Goal: Transaction & Acquisition: Book appointment/travel/reservation

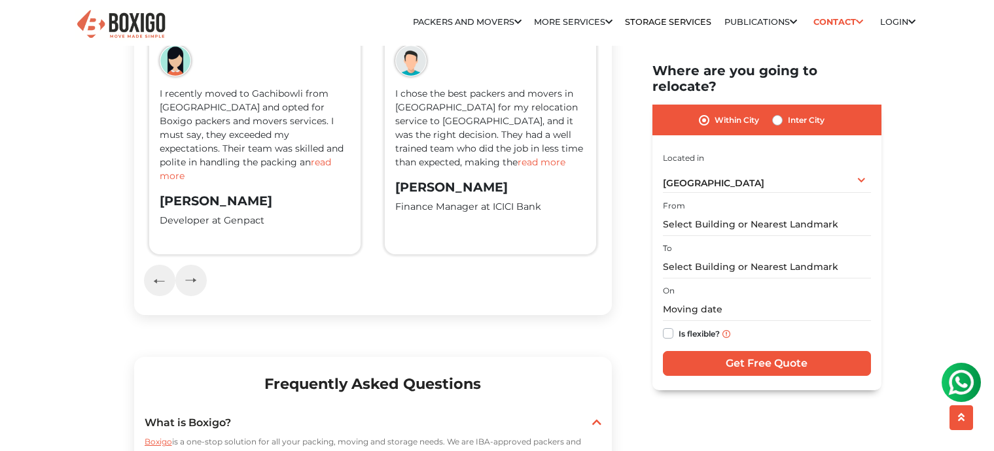
scroll to position [2161, 0]
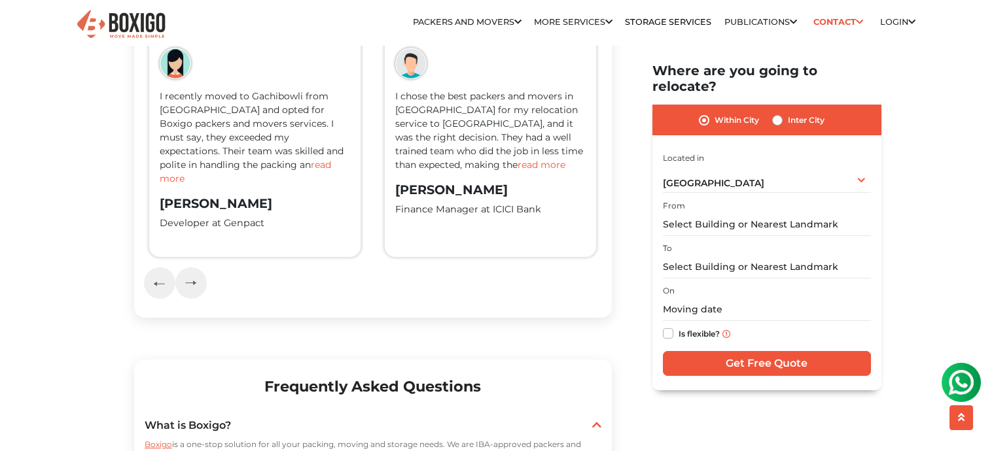
click at [230, 185] on span "read more" at bounding box center [245, 172] width 171 height 26
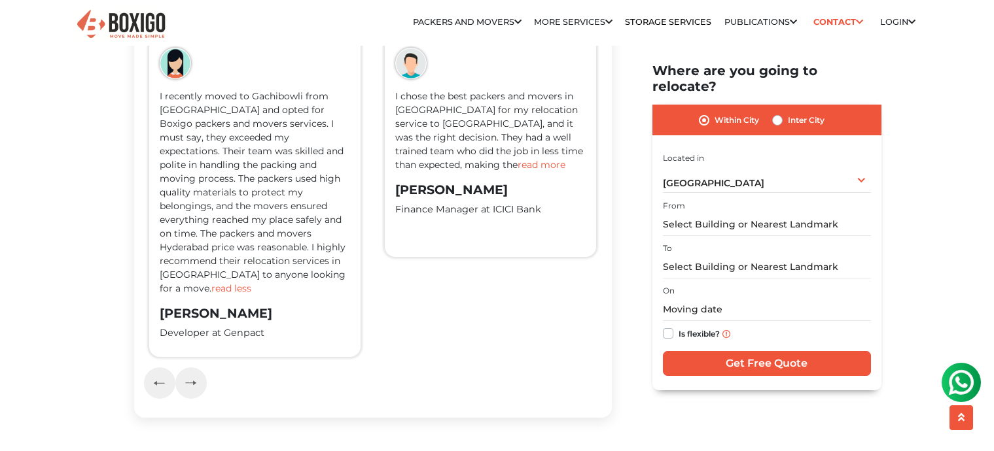
click at [518, 171] on span "read more" at bounding box center [542, 165] width 48 height 12
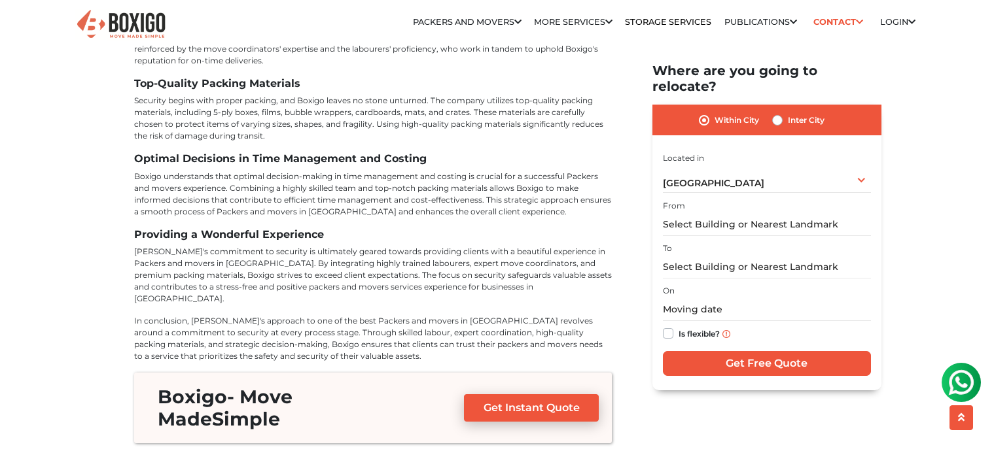
scroll to position [4835, 0]
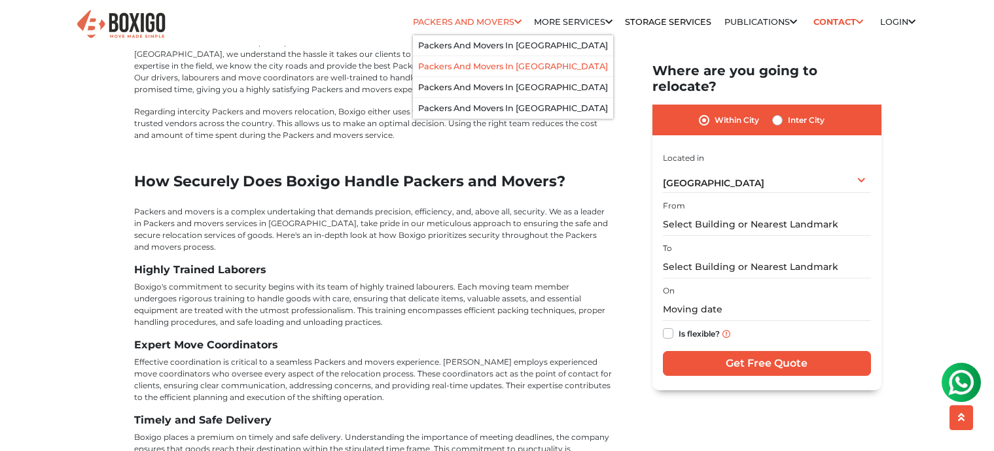
click at [475, 67] on link "Packers and Movers in [GEOGRAPHIC_DATA]" at bounding box center [513, 67] width 190 height 10
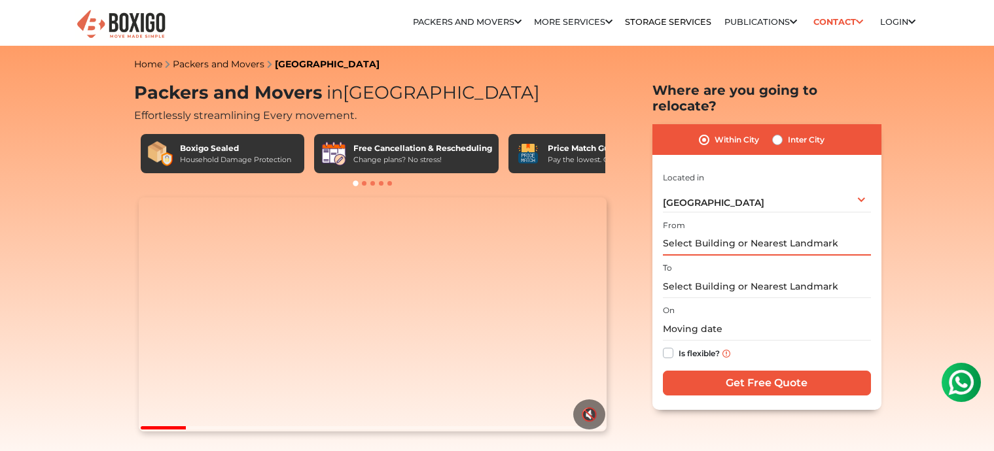
click at [848, 233] on input "text" at bounding box center [767, 244] width 208 height 23
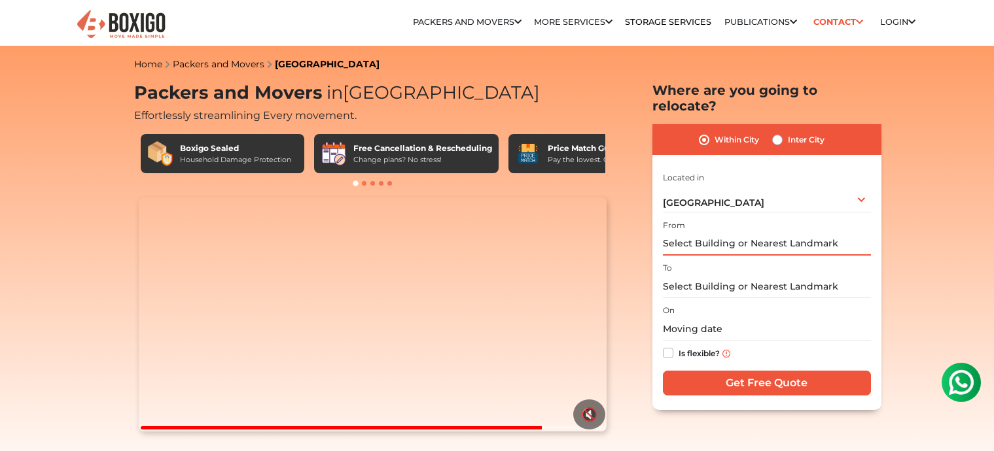
click at [832, 233] on input "text" at bounding box center [767, 244] width 208 height 23
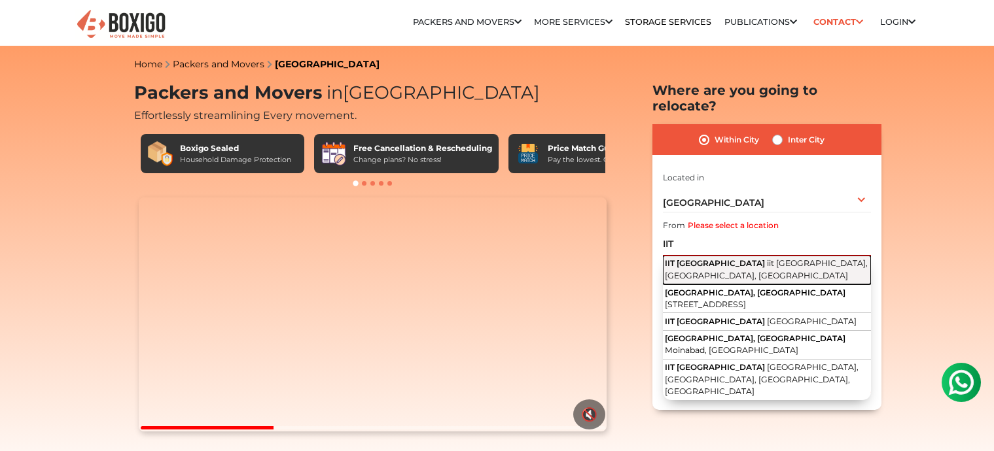
click at [811, 258] on span "iit [GEOGRAPHIC_DATA], [GEOGRAPHIC_DATA], [GEOGRAPHIC_DATA]" at bounding box center [766, 269] width 203 height 22
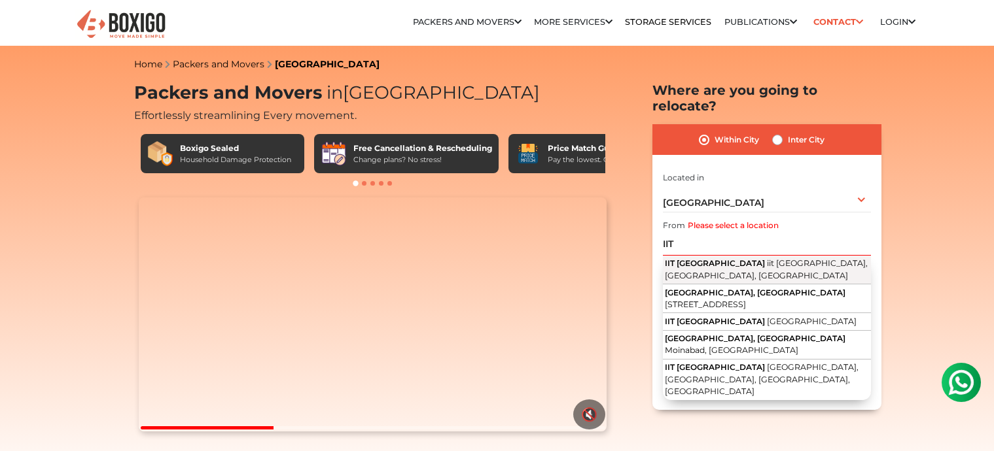
type input "IIT [GEOGRAPHIC_DATA], iit [GEOGRAPHIC_DATA], [GEOGRAPHIC_DATA], [GEOGRAPHIC_DA…"
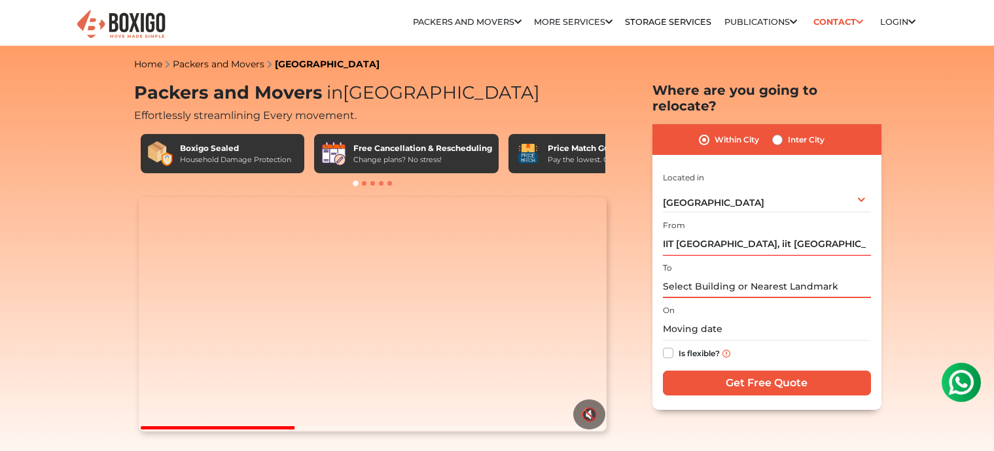
click at [765, 280] on input "text" at bounding box center [767, 286] width 208 height 23
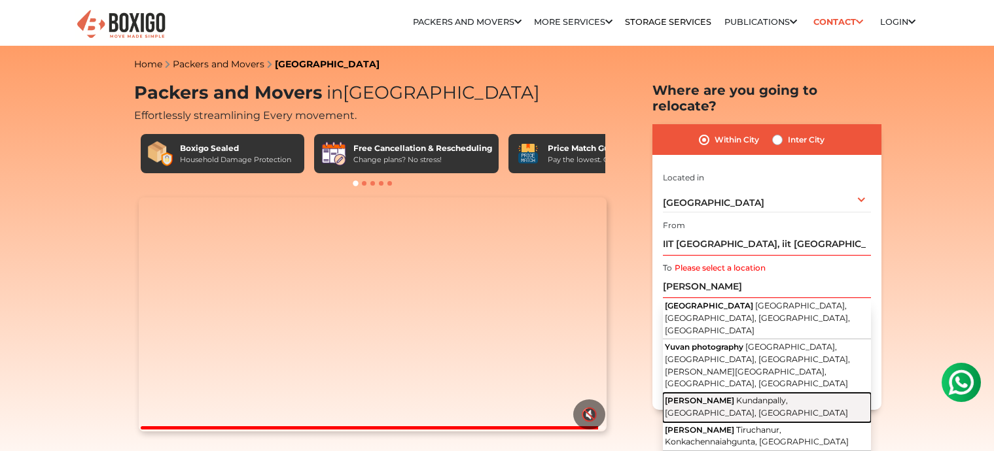
click at [734, 396] on span "[PERSON_NAME]" at bounding box center [699, 401] width 69 height 10
type input "[PERSON_NAME], [GEOGRAPHIC_DATA], [GEOGRAPHIC_DATA], [GEOGRAPHIC_DATA]"
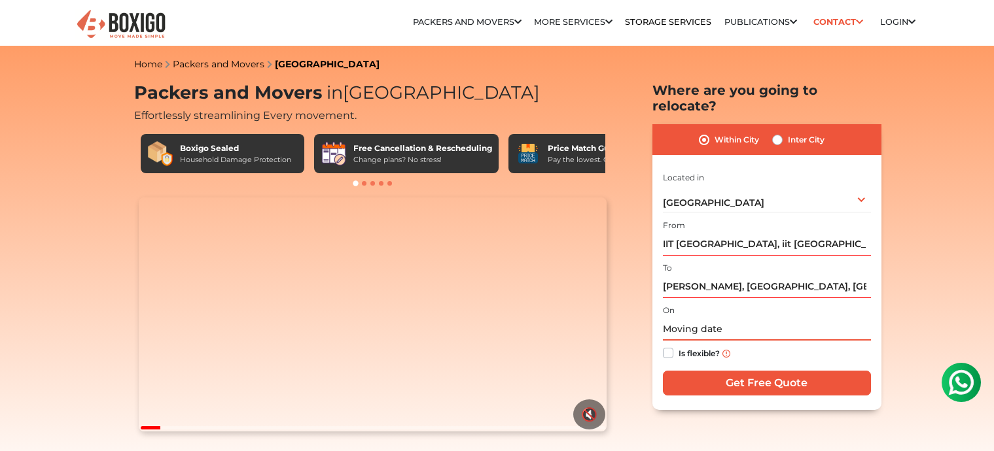
click at [694, 318] on input "text" at bounding box center [767, 329] width 208 height 23
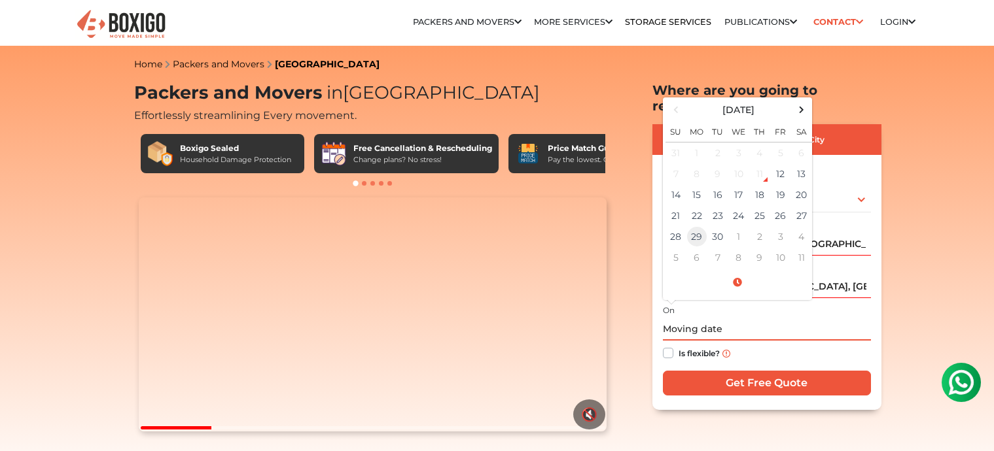
click at [696, 226] on td "29" at bounding box center [696, 236] width 21 height 21
click at [673, 226] on td "28" at bounding box center [675, 236] width 21 height 21
click at [744, 318] on input "[DATE] 12:00 AM" at bounding box center [767, 329] width 208 height 23
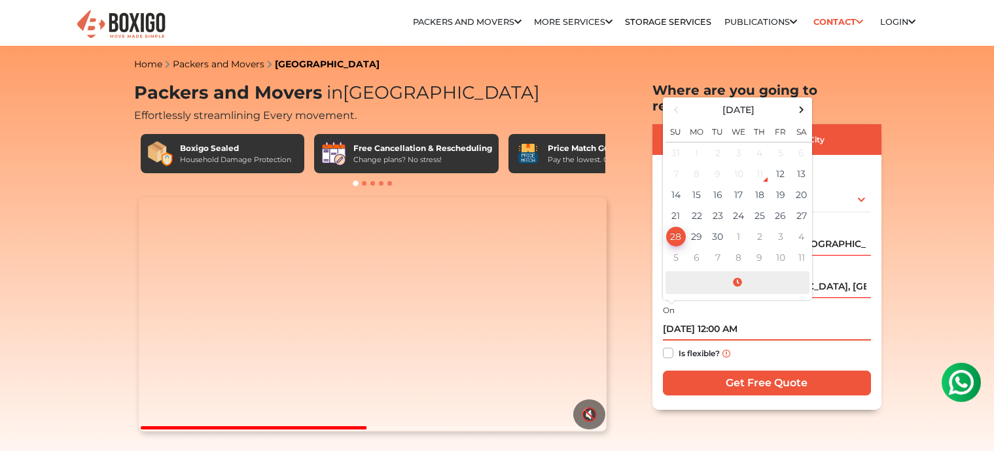
click at [740, 272] on span at bounding box center [737, 283] width 144 height 23
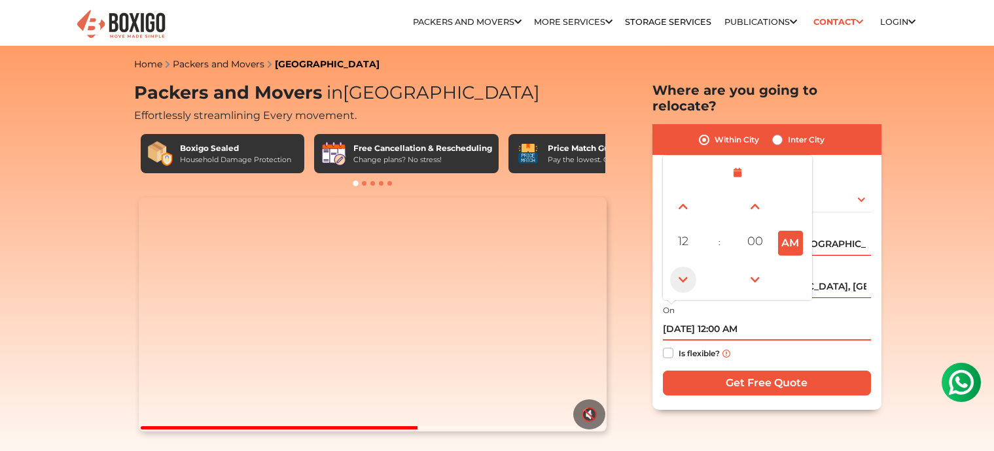
click at [678, 267] on span at bounding box center [683, 280] width 26 height 26
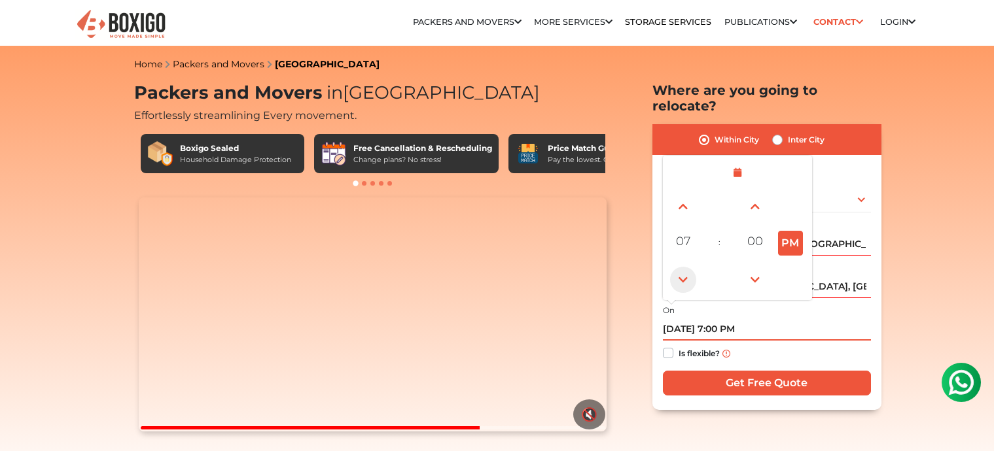
click at [678, 267] on span at bounding box center [683, 280] width 26 height 26
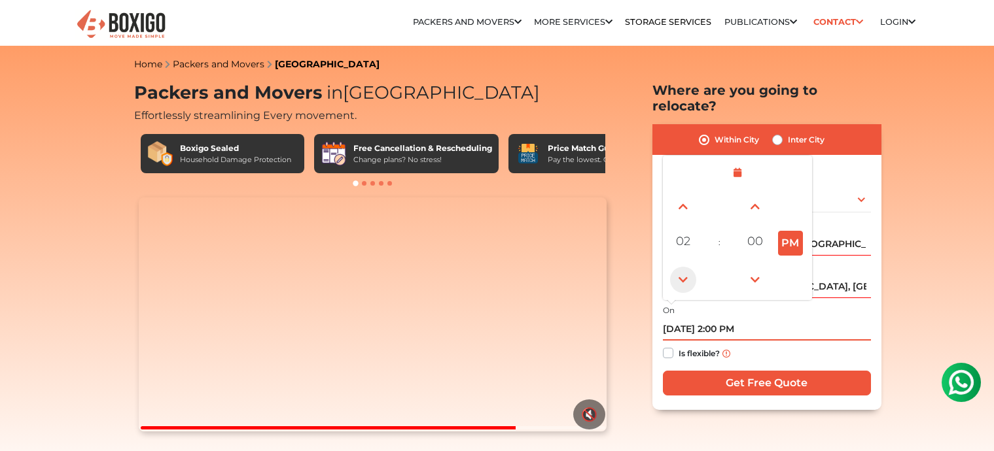
click at [678, 267] on span at bounding box center [683, 280] width 26 height 26
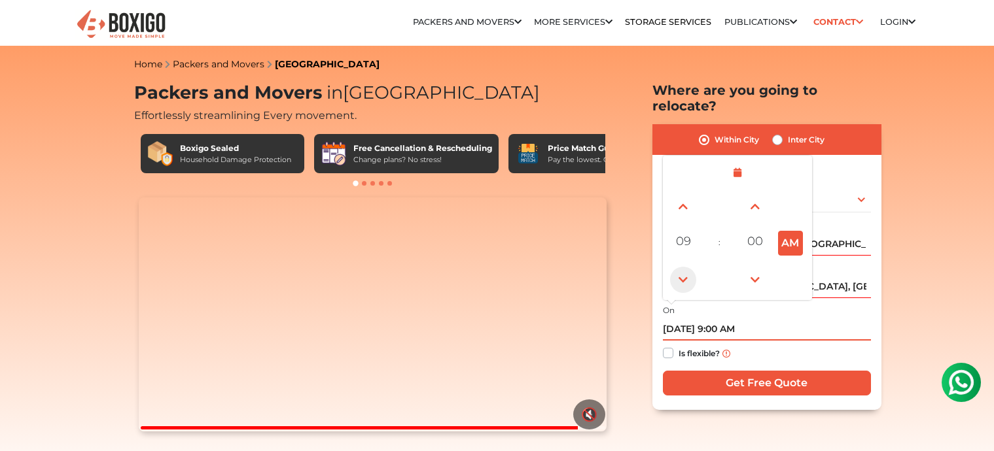
click at [678, 267] on span at bounding box center [683, 280] width 26 height 26
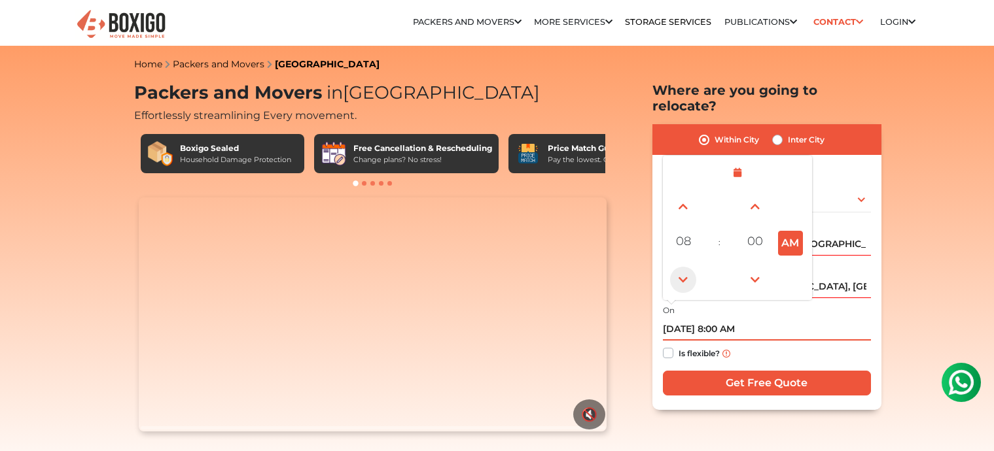
click at [685, 270] on span at bounding box center [683, 280] width 26 height 26
click at [686, 205] on link at bounding box center [683, 207] width 30 height 30
click at [686, 203] on span at bounding box center [683, 207] width 26 height 26
type input "[DATE] 10:00 AM"
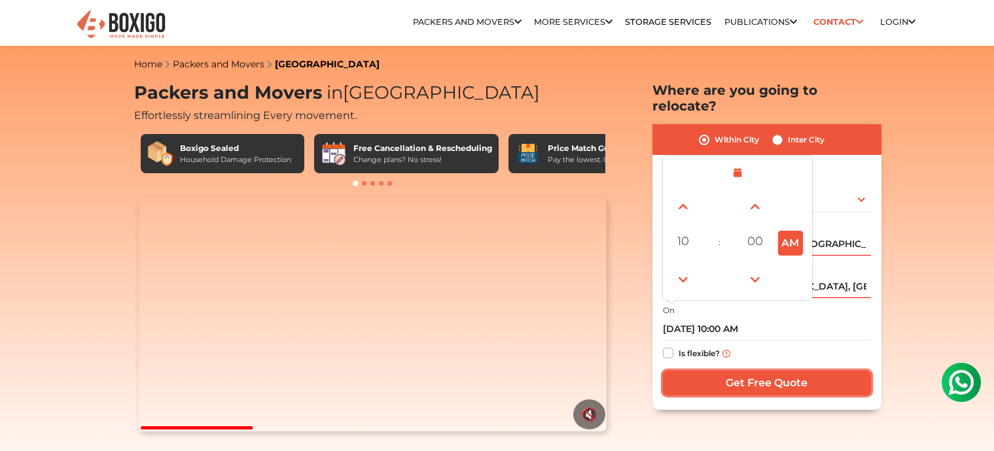
click at [775, 371] on input "Get Free Quote" at bounding box center [767, 383] width 208 height 25
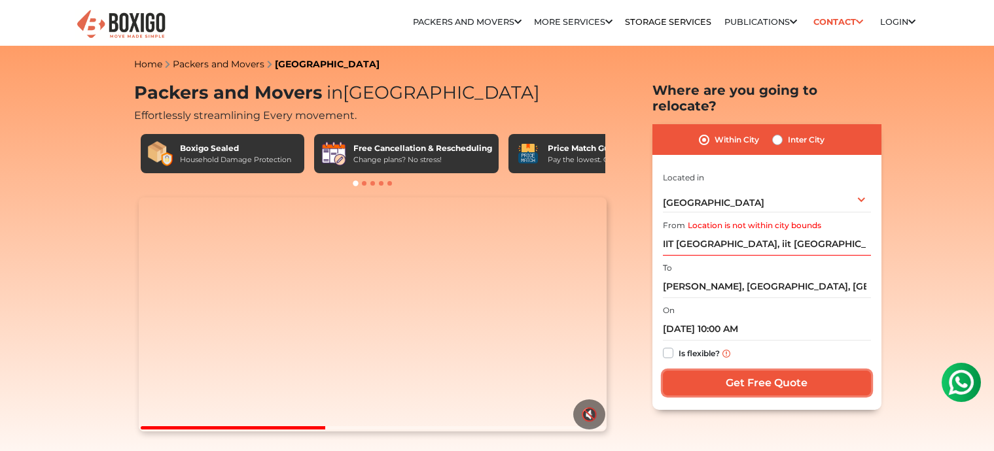
click at [775, 371] on input "Get Free Quote" at bounding box center [767, 383] width 208 height 25
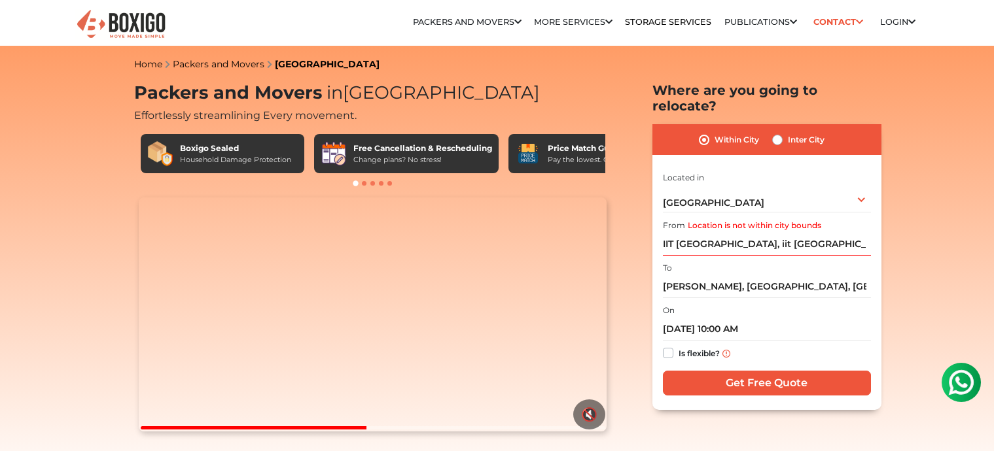
click at [790, 220] on label "Location is not within city bounds" at bounding box center [754, 226] width 133 height 12
click at [790, 233] on input "IIT [GEOGRAPHIC_DATA], iit [GEOGRAPHIC_DATA], [GEOGRAPHIC_DATA], [GEOGRAPHIC_DA…" at bounding box center [767, 244] width 208 height 23
click at [752, 220] on label "Location is not within city bounds" at bounding box center [754, 226] width 133 height 12
click at [752, 233] on input "IIT [GEOGRAPHIC_DATA], iit [GEOGRAPHIC_DATA], [GEOGRAPHIC_DATA], [GEOGRAPHIC_DA…" at bounding box center [767, 244] width 208 height 23
click at [764, 233] on input "IIT [GEOGRAPHIC_DATA], iit [GEOGRAPHIC_DATA], [GEOGRAPHIC_DATA], [GEOGRAPHIC_DA…" at bounding box center [767, 244] width 208 height 23
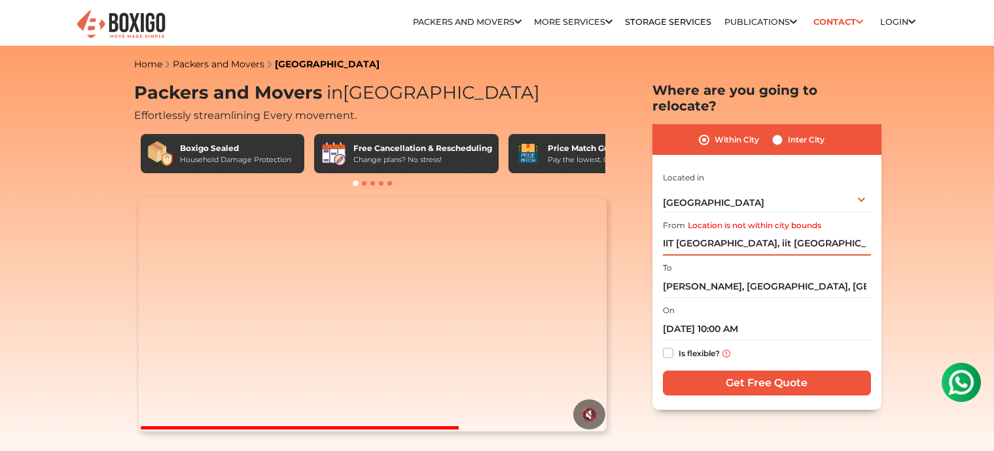
click at [764, 233] on input "IIT [GEOGRAPHIC_DATA], iit [GEOGRAPHIC_DATA], [GEOGRAPHIC_DATA], [GEOGRAPHIC_DA…" at bounding box center [767, 244] width 208 height 23
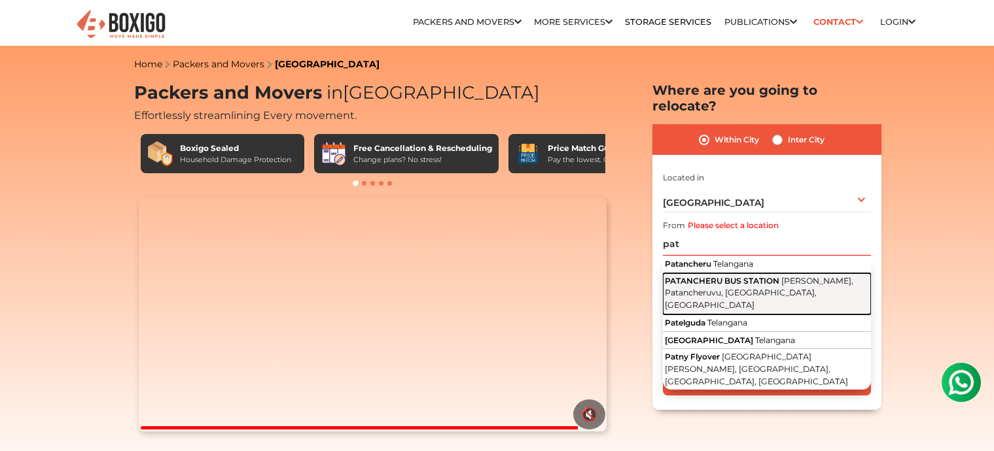
click at [797, 276] on span "[PERSON_NAME], Patancheruvu, [GEOGRAPHIC_DATA], [GEOGRAPHIC_DATA]" at bounding box center [759, 293] width 188 height 34
type input "[GEOGRAPHIC_DATA], [PERSON_NAME][GEOGRAPHIC_DATA], [GEOGRAPHIC_DATA], [GEOGRAPH…"
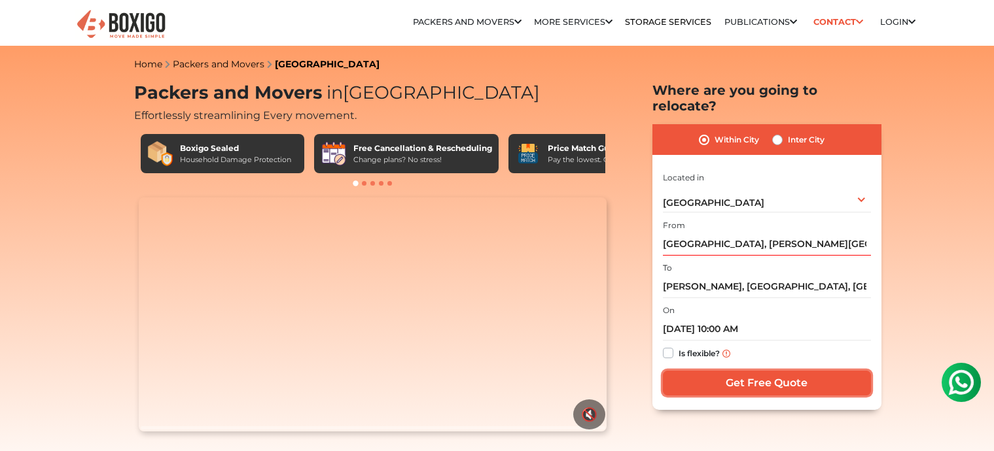
click at [712, 371] on input "Get Free Quote" at bounding box center [767, 383] width 208 height 25
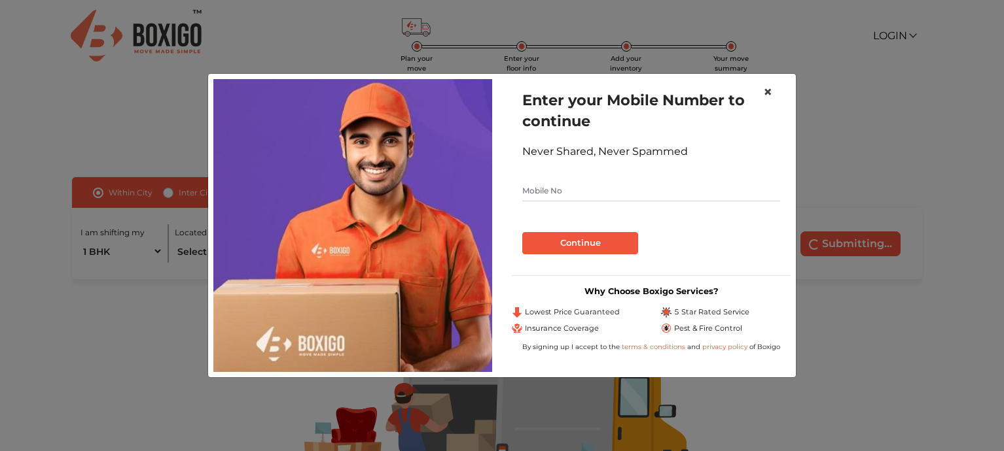
click at [763, 92] on span "×" at bounding box center [767, 91] width 9 height 19
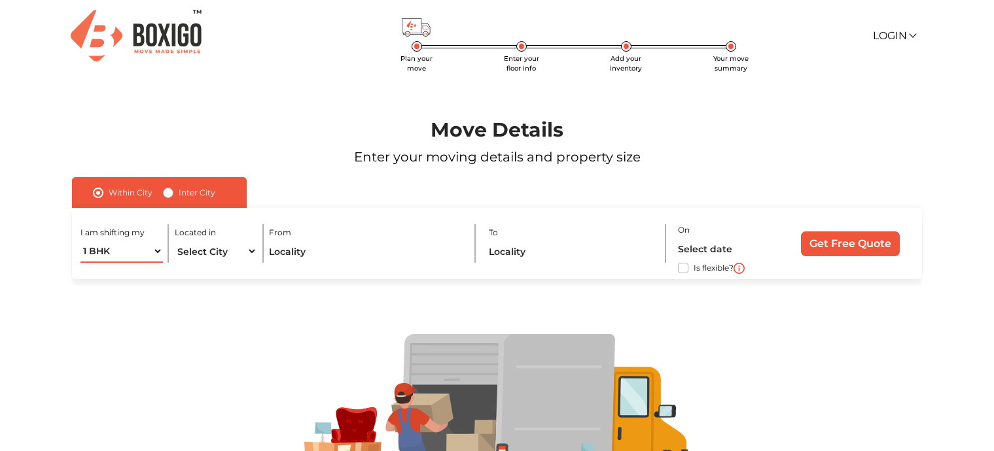
click at [152, 251] on select "1 BHK 2 BHK 3 BHK 3 + BHK FEW ITEMS" at bounding box center [121, 251] width 82 height 23
select select "2 BHK"
click at [80, 240] on select "1 BHK 2 BHK 3 BHK 3 + BHK FEW ITEMS" at bounding box center [121, 251] width 82 height 23
click at [208, 254] on select "Select City Bangalore Bengaluru Bhopal Bhubaneswar Chennai Coimbatore Cuttack D…" at bounding box center [216, 251] width 82 height 23
select select "[GEOGRAPHIC_DATA]"
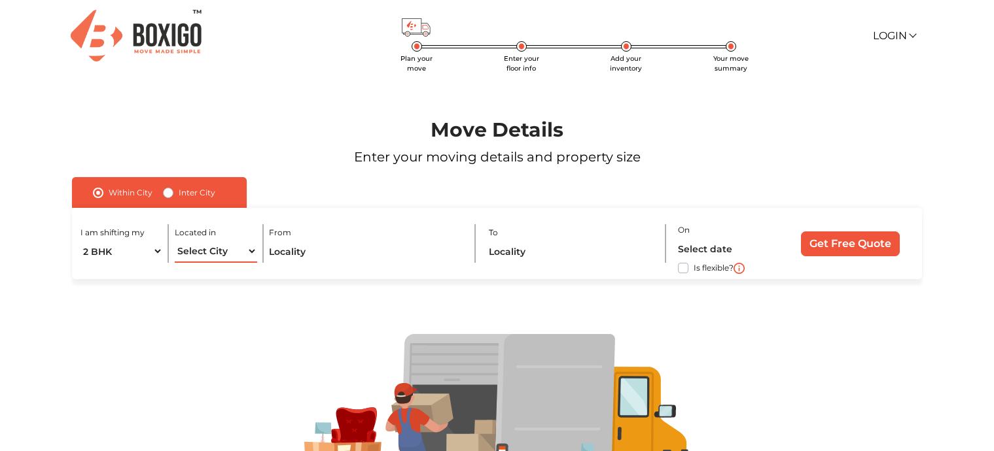
click at [175, 240] on select "Select City Bangalore Bengaluru Bhopal Bhubaneswar Chennai Coimbatore Cuttack D…" at bounding box center [216, 251] width 82 height 23
click at [372, 243] on input "text" at bounding box center [366, 251] width 194 height 23
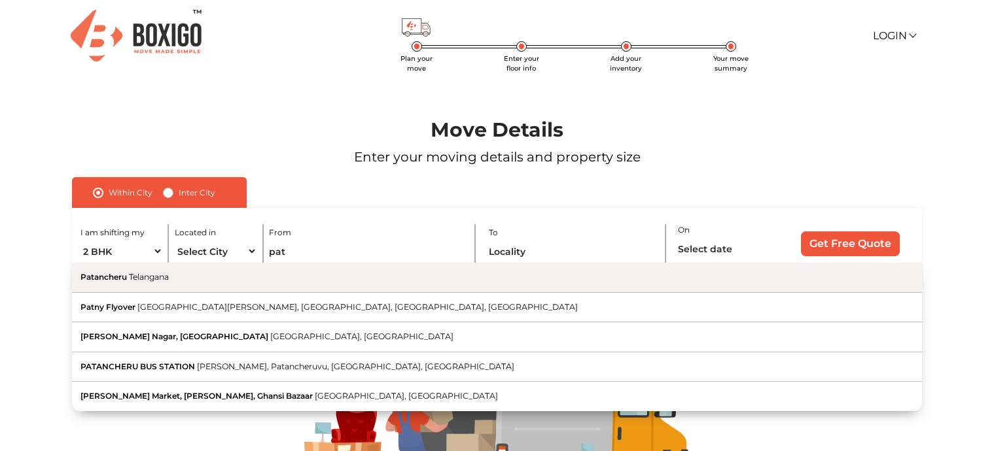
click at [257, 283] on button "Patancheru Telangana" at bounding box center [497, 278] width 850 height 30
type input "Patancheru, Telangana"
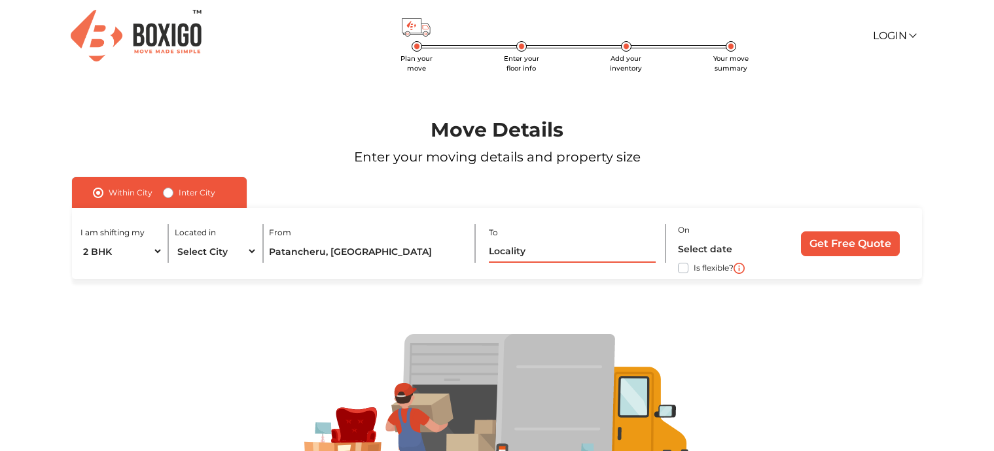
click at [521, 256] on input "text" at bounding box center [572, 251] width 167 height 23
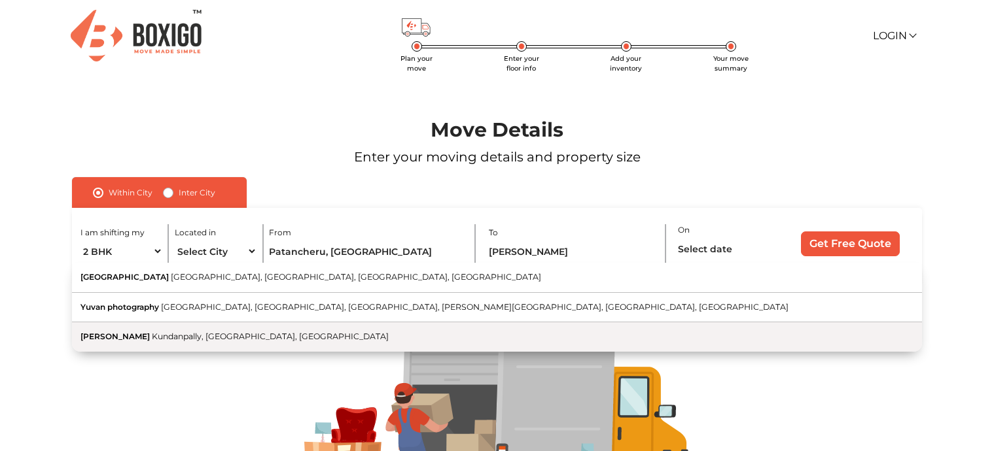
click at [344, 339] on button "Yuvan Vivan Nilayam Kundanpally, Secunderabad, Telangana" at bounding box center [497, 337] width 850 height 29
type input "[PERSON_NAME], [GEOGRAPHIC_DATA], [GEOGRAPHIC_DATA], [GEOGRAPHIC_DATA]"
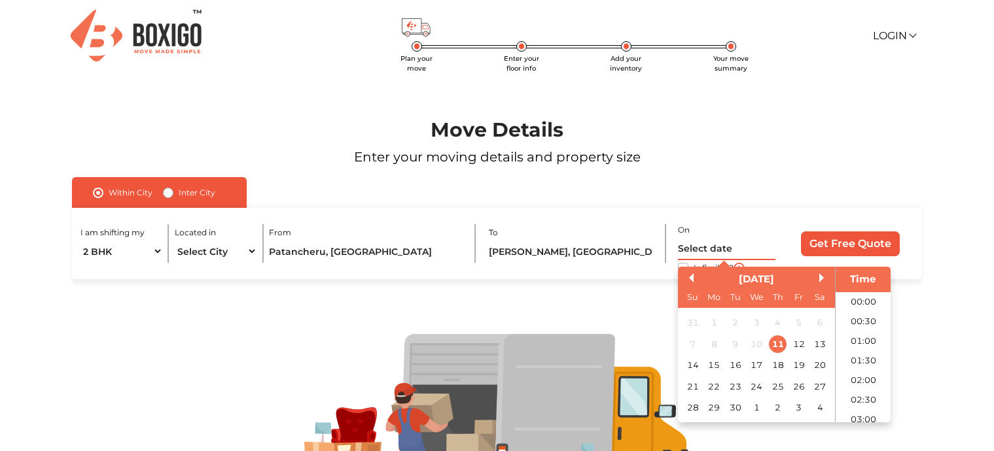
click at [730, 253] on input "text" at bounding box center [727, 249] width 98 height 23
click at [694, 410] on div "28" at bounding box center [693, 408] width 18 height 18
click at [762, 247] on input "28/09/2025 12:00 AM" at bounding box center [727, 249] width 98 height 23
click at [786, 245] on div "I am shifting my 1 BHK 2 BHK 3 BHK 3 + BHK FEW ITEMS Located in Select City Ban…" at bounding box center [497, 243] width 850 height 71
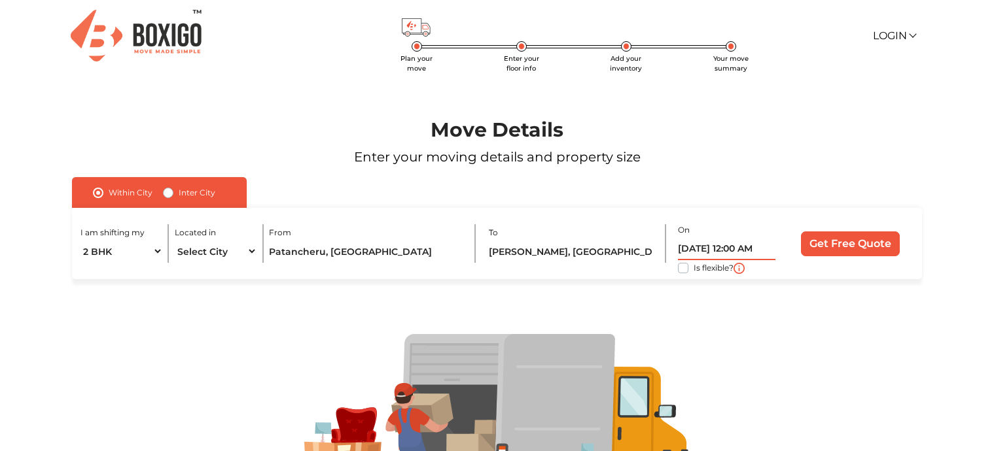
click at [767, 254] on input "28/09/2025 12:00 AM" at bounding box center [727, 249] width 98 height 23
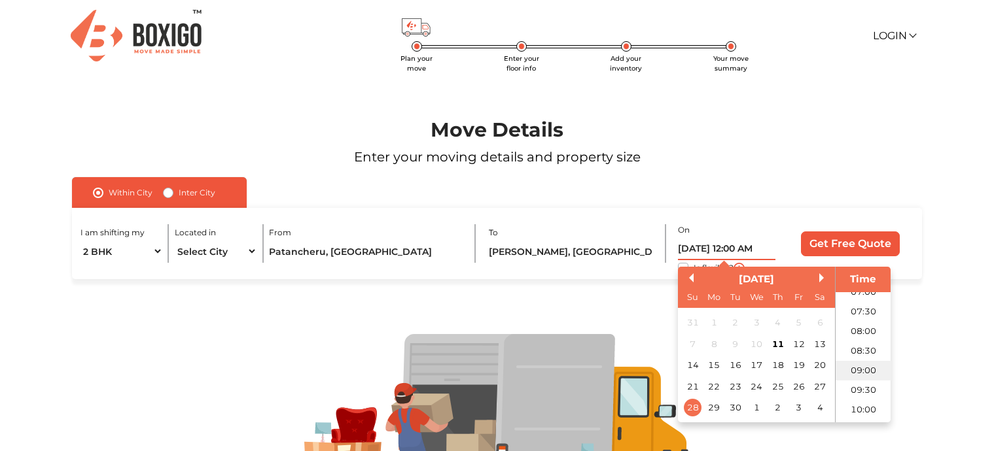
scroll to position [286, 0]
click at [860, 408] on li "10:00" at bounding box center [864, 409] width 56 height 20
type input "28/09/2025 10:00 AM"
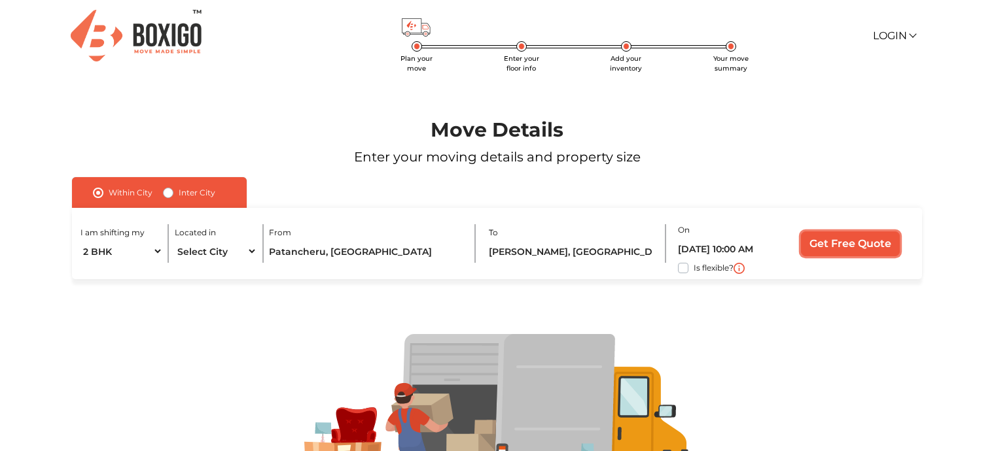
click at [866, 245] on input "Get Free Quote" at bounding box center [850, 244] width 99 height 25
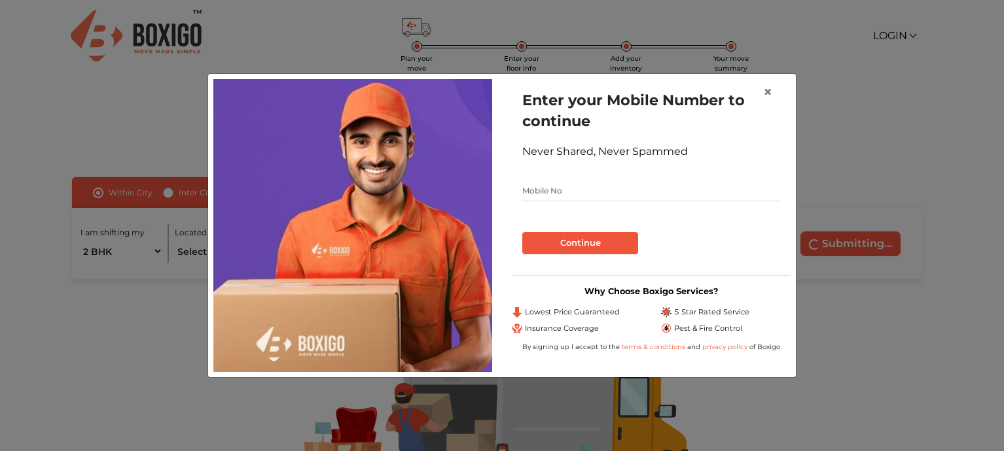
click at [544, 188] on input "text" at bounding box center [651, 191] width 258 height 21
type input "9063486636"
click at [588, 242] on button "Continue" at bounding box center [580, 243] width 116 height 22
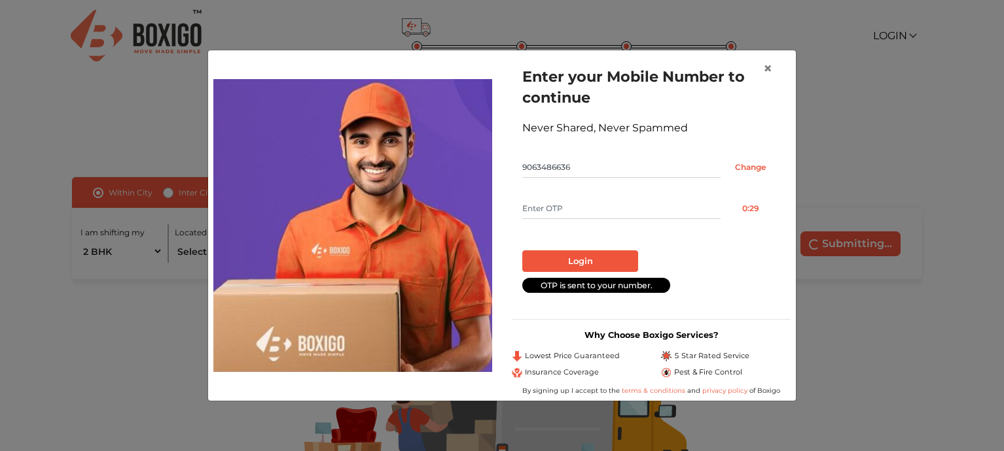
click at [619, 209] on input "text" at bounding box center [621, 208] width 198 height 21
type input "4055"
click at [522, 251] on button "Login" at bounding box center [580, 262] width 116 height 22
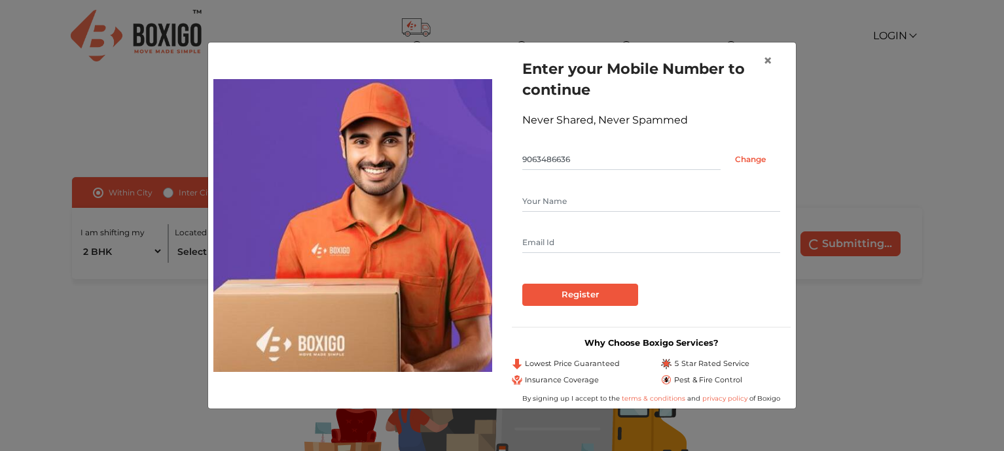
click at [627, 206] on input "text" at bounding box center [651, 201] width 258 height 21
type input "sanjana"
click at [614, 243] on input "text" at bounding box center [651, 242] width 258 height 21
type input "sevarthisanjana413@gmail.com"
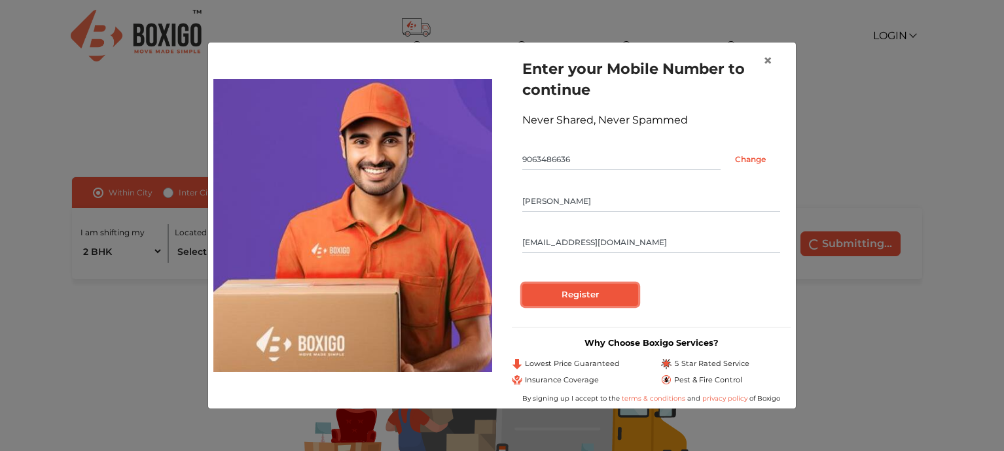
click at [612, 293] on input "Register" at bounding box center [580, 295] width 116 height 22
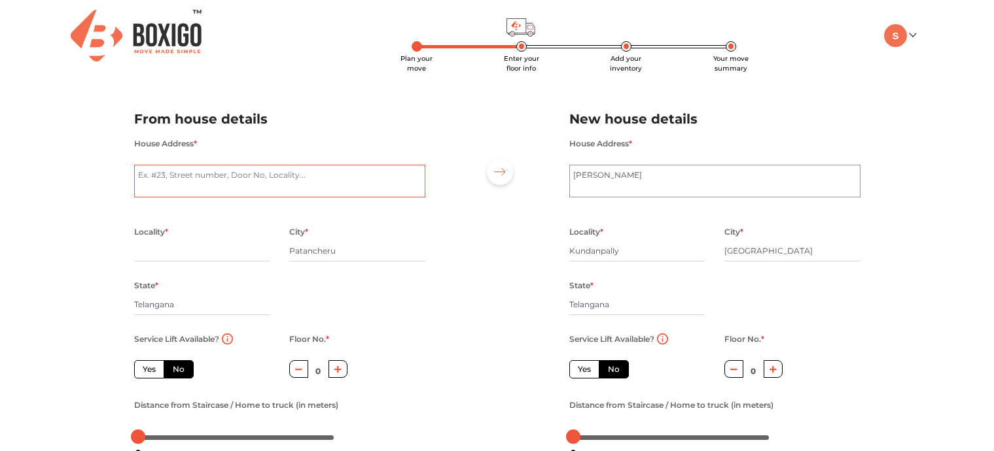
click at [271, 181] on textarea "House Address *" at bounding box center [279, 181] width 291 height 33
type textarea "patencheru"
click at [196, 253] on input "text" at bounding box center [202, 251] width 136 height 21
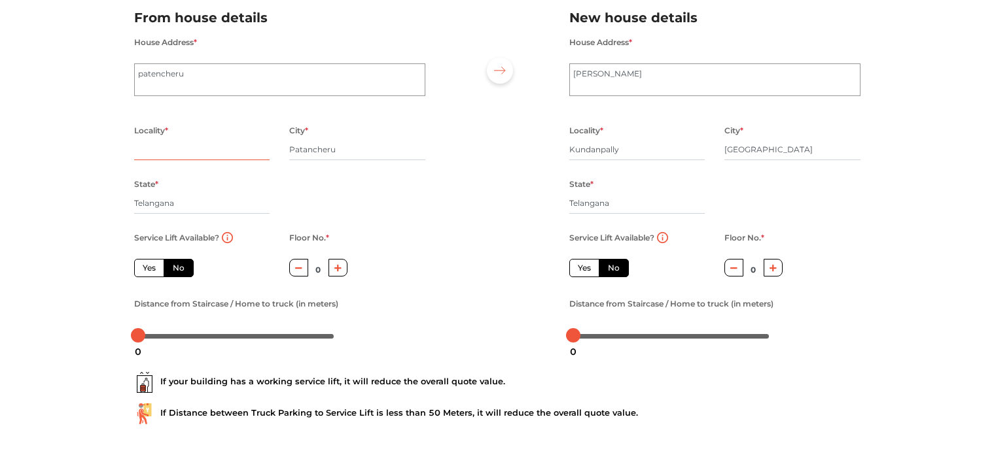
scroll to position [101, 0]
click at [150, 271] on label "Yes" at bounding box center [149, 268] width 30 height 18
click at [150, 271] on input "Yes" at bounding box center [147, 266] width 9 height 9
radio input "true"
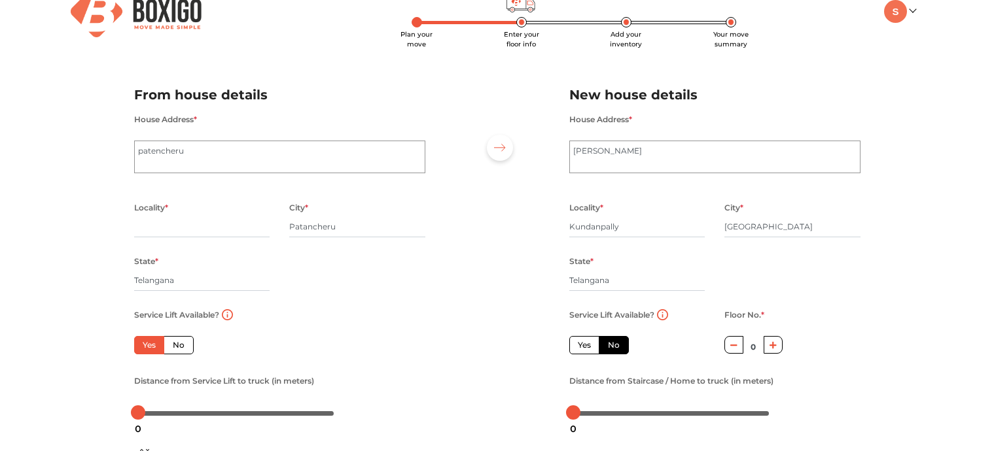
scroll to position [35, 0]
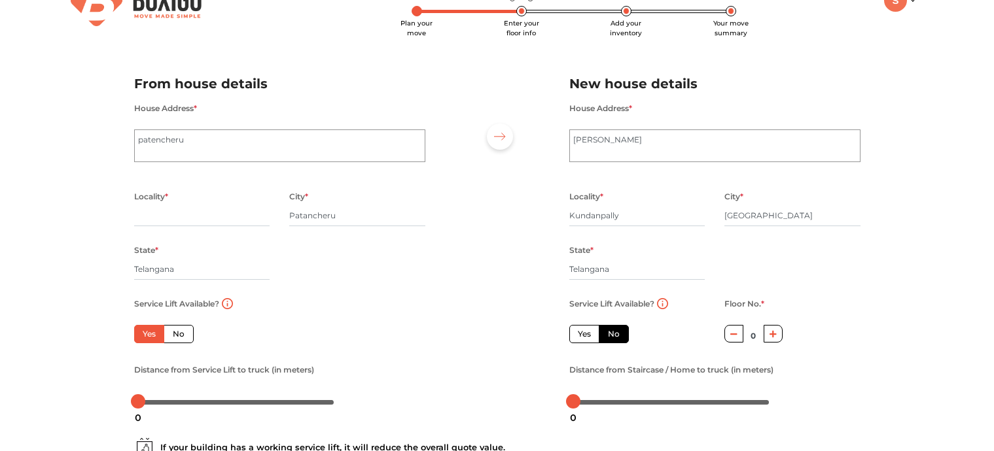
click at [772, 338] on icon "button" at bounding box center [772, 334] width 7 height 8
type input "1"
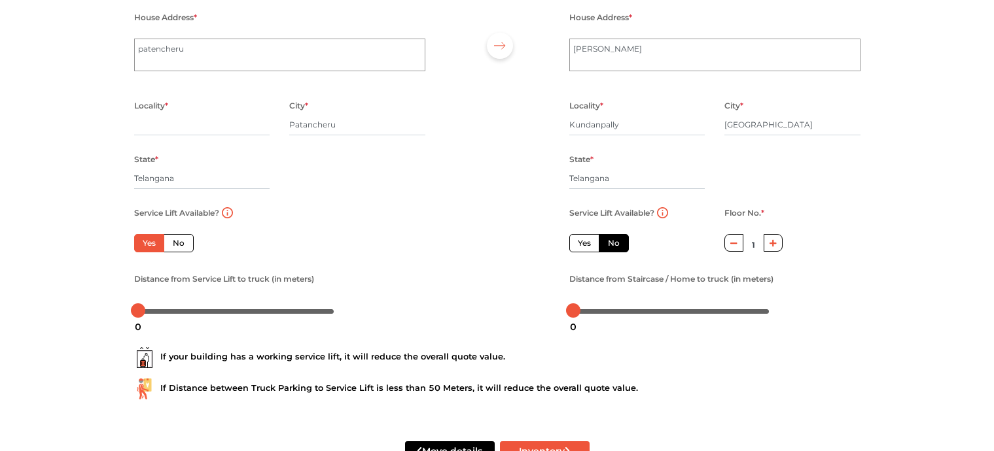
scroll to position [171, 0]
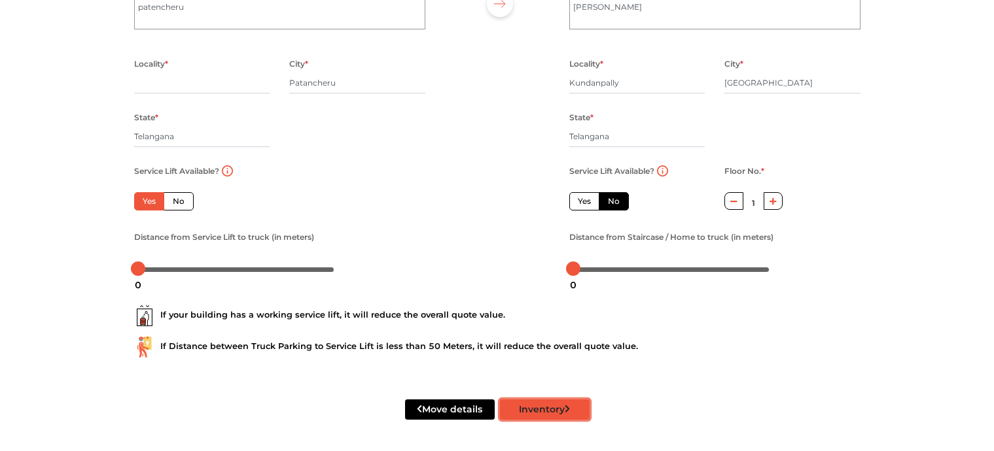
click at [560, 408] on button "Inventory" at bounding box center [545, 410] width 90 height 20
click at [559, 408] on button "Inventory" at bounding box center [545, 410] width 90 height 20
click at [175, 82] on input "text" at bounding box center [202, 83] width 136 height 21
type input "near busstand"
click at [537, 405] on button "Inventory" at bounding box center [545, 410] width 90 height 20
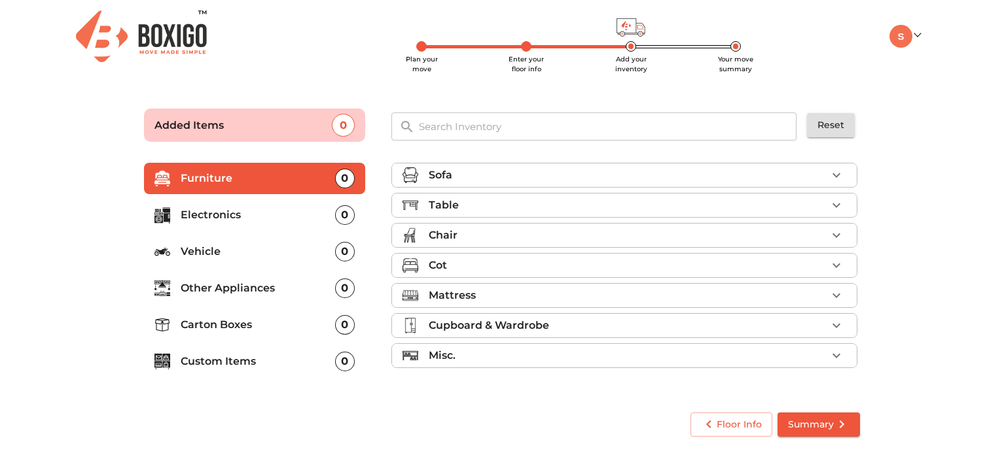
click at [839, 203] on icon "button" at bounding box center [836, 205] width 8 height 5
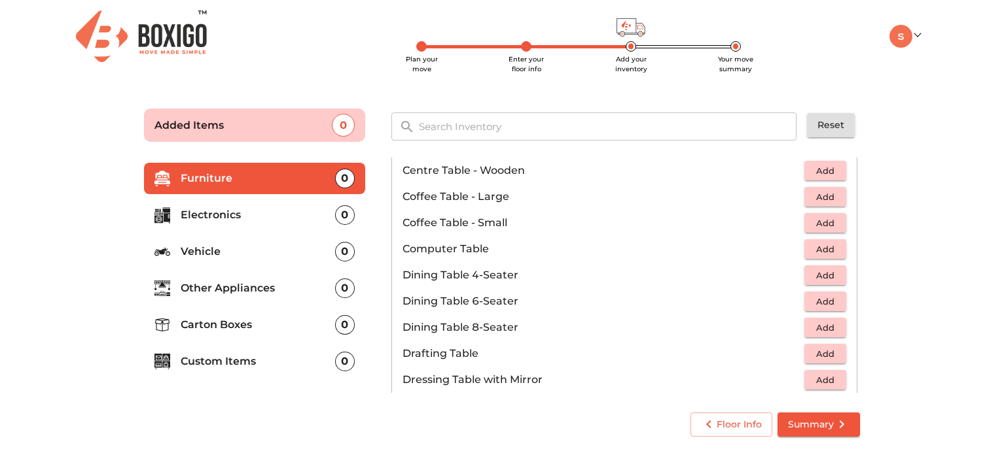
scroll to position [185, 0]
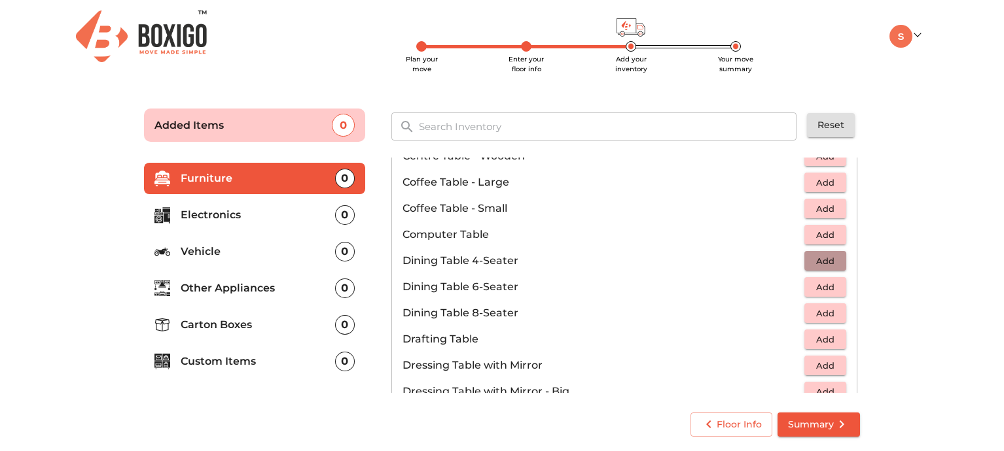
click at [816, 257] on span "Add" at bounding box center [825, 261] width 29 height 15
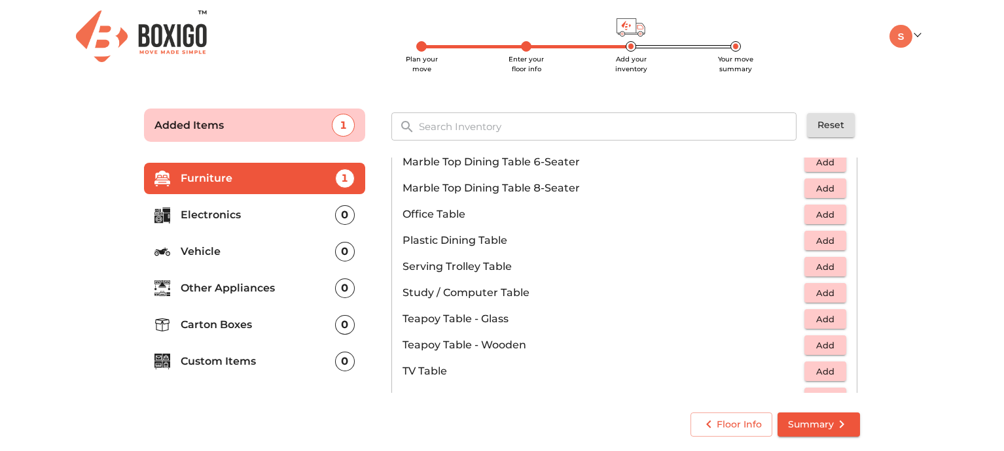
scroll to position [647, 0]
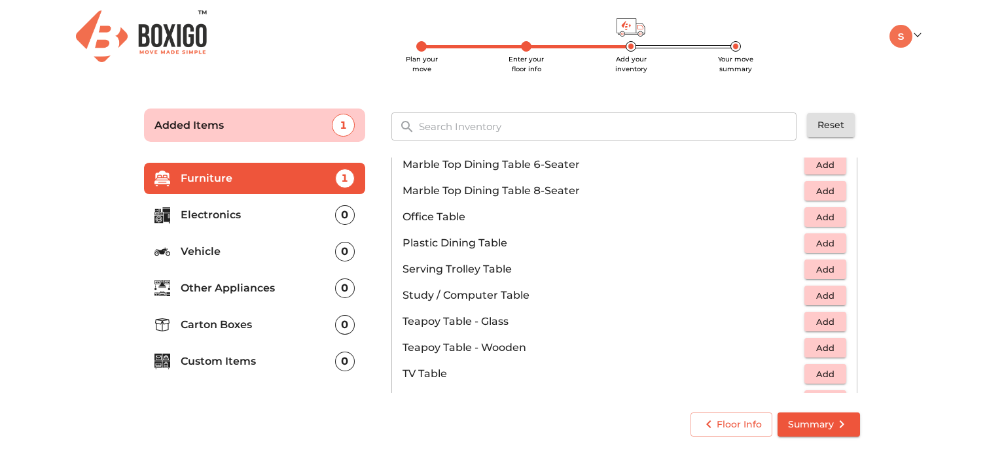
click at [817, 294] on span "Add" at bounding box center [825, 296] width 29 height 15
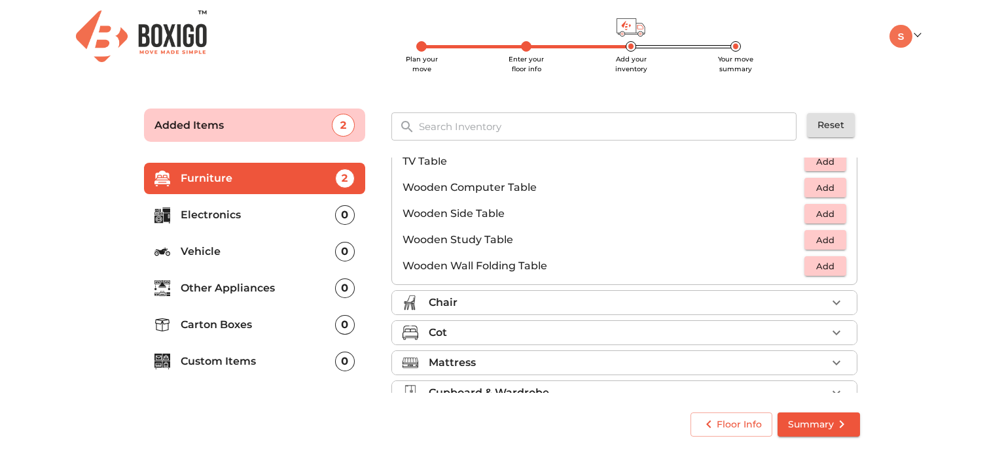
scroll to position [913, 0]
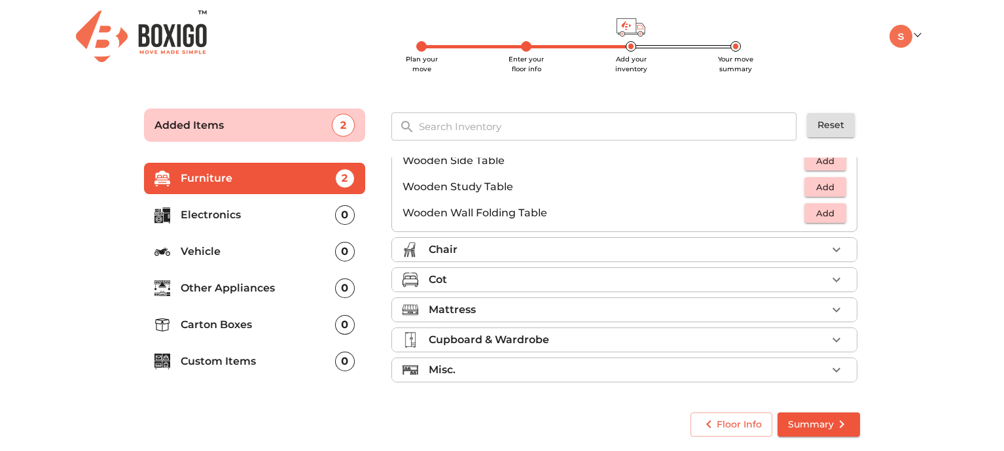
click at [829, 249] on icon "button" at bounding box center [836, 250] width 16 height 16
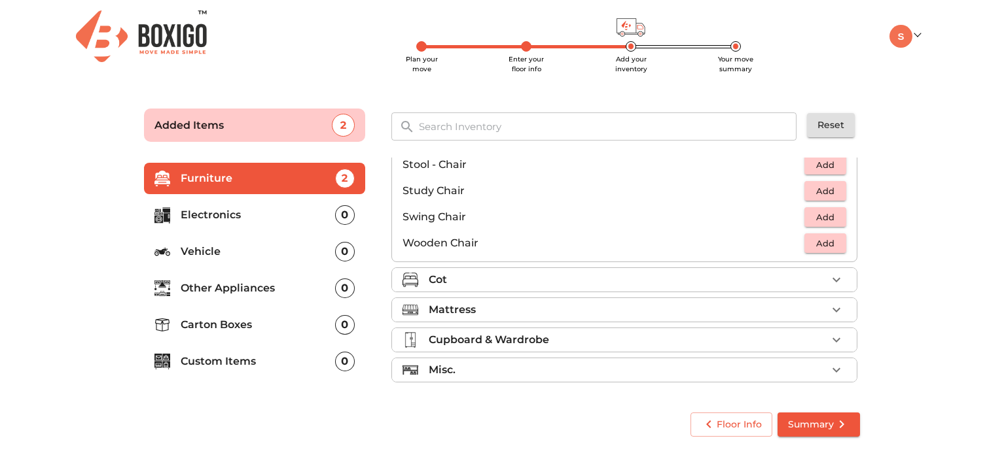
scroll to position [546, 0]
click at [760, 309] on div "Mattress" at bounding box center [628, 310] width 398 height 16
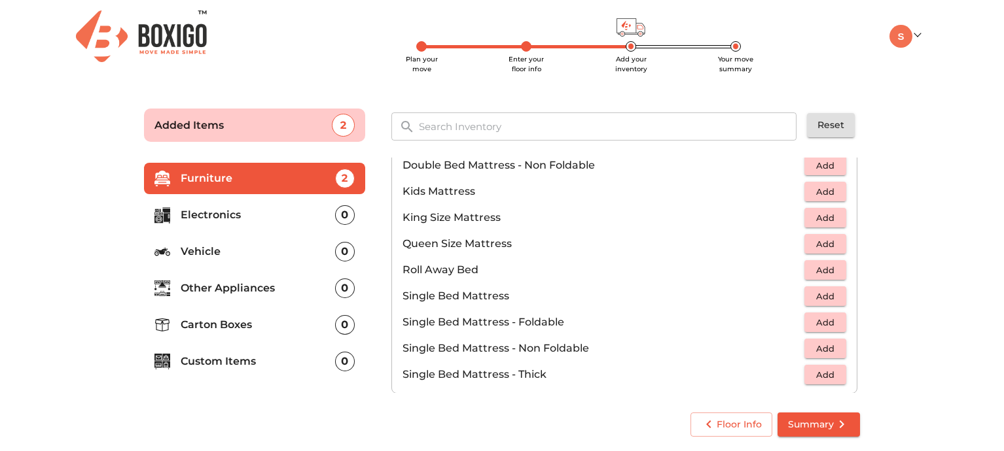
scroll to position [115, 0]
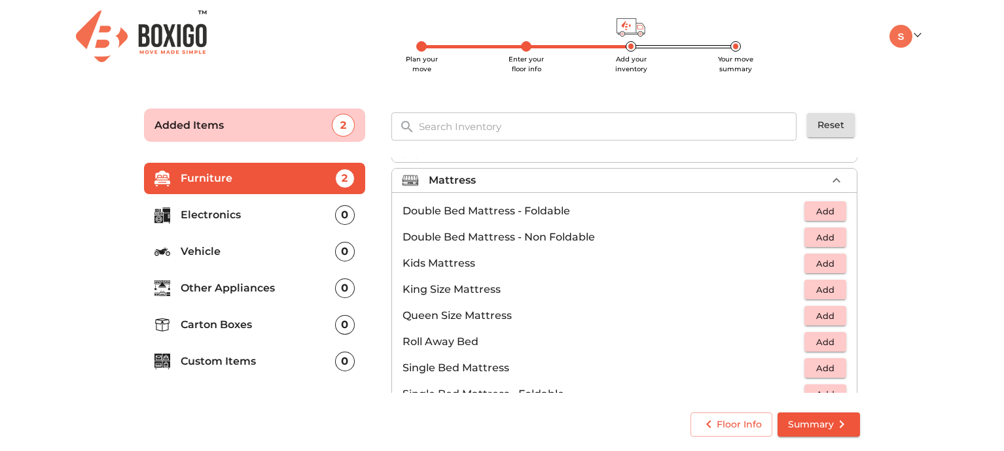
click at [816, 315] on span "Add" at bounding box center [825, 316] width 29 height 15
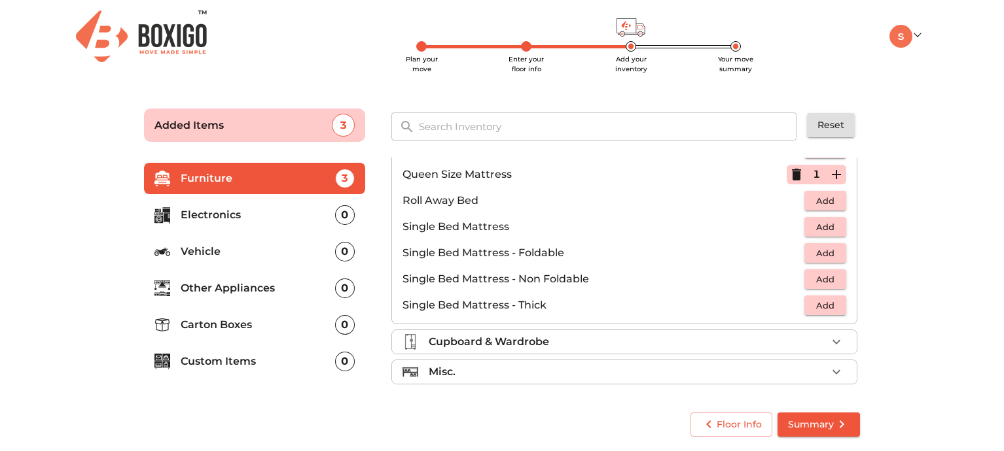
scroll to position [258, 0]
click at [830, 338] on icon "button" at bounding box center [836, 340] width 16 height 16
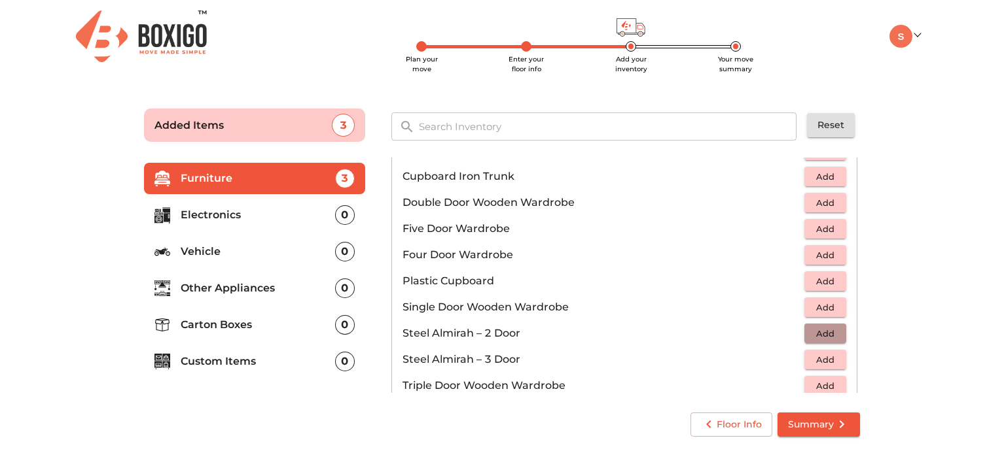
click at [815, 338] on span "Add" at bounding box center [825, 333] width 29 height 15
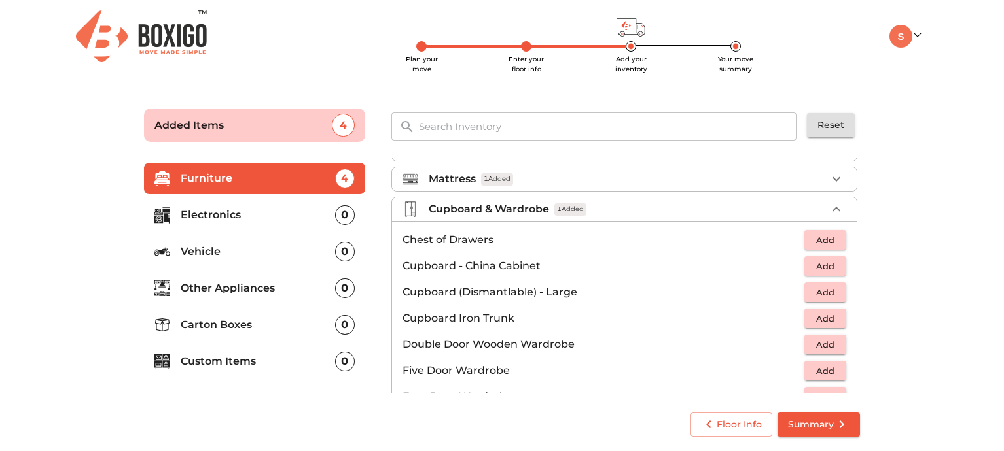
scroll to position [442, 0]
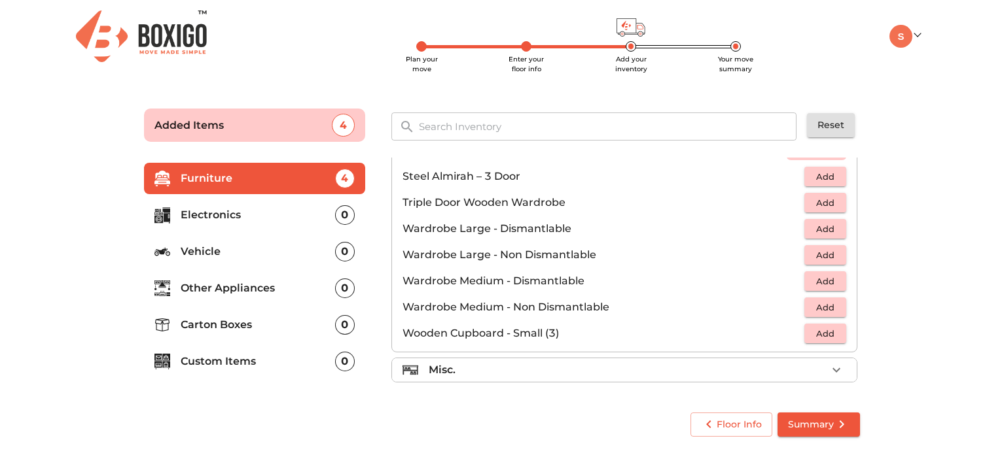
click at [619, 371] on div "Misc." at bounding box center [628, 370] width 398 height 16
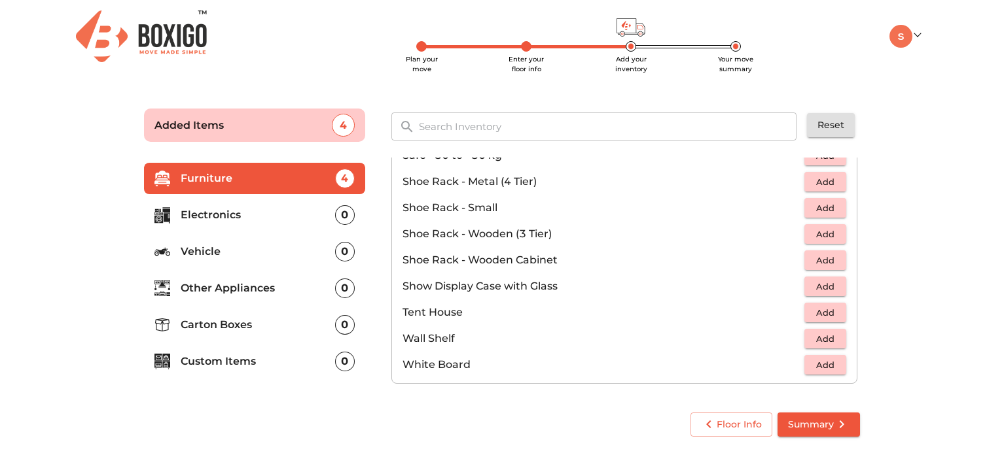
scroll to position [703, 0]
click at [227, 216] on p "Electronics" at bounding box center [258, 215] width 154 height 16
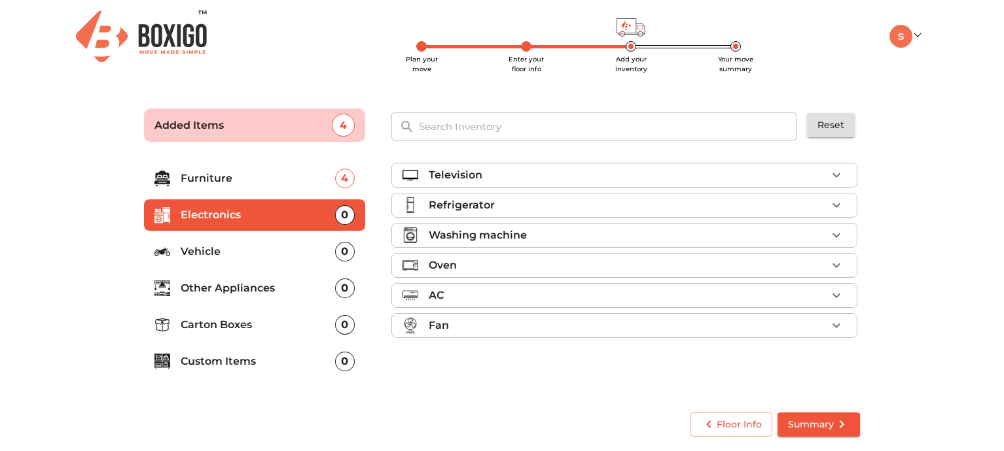
scroll to position [0, 0]
click at [581, 179] on div "Television" at bounding box center [628, 176] width 398 height 16
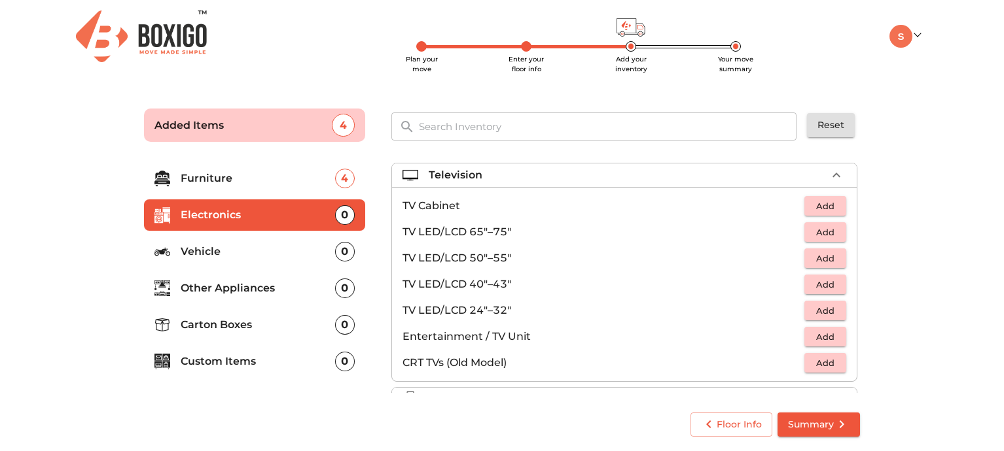
click at [820, 234] on span "Add" at bounding box center [825, 232] width 29 height 15
click at [690, 173] on div "Television 1 Added" at bounding box center [628, 176] width 398 height 16
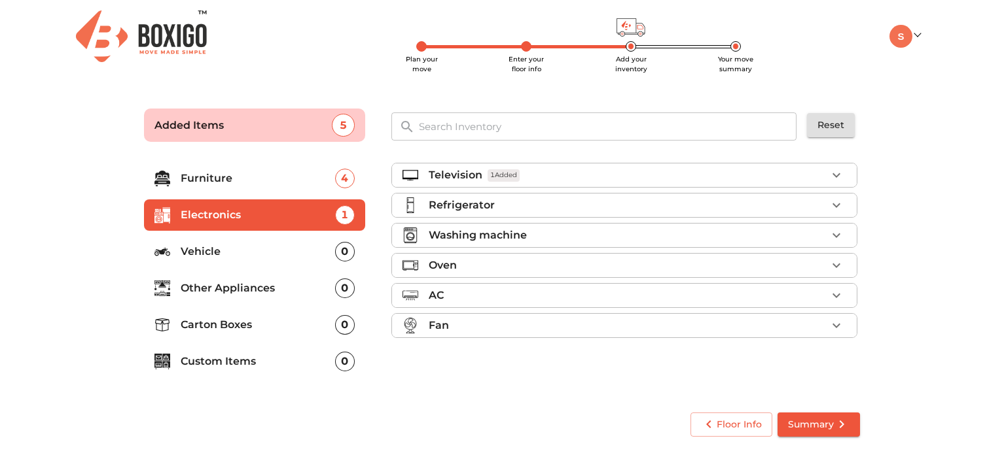
click at [658, 202] on div "Refrigerator" at bounding box center [628, 206] width 398 height 16
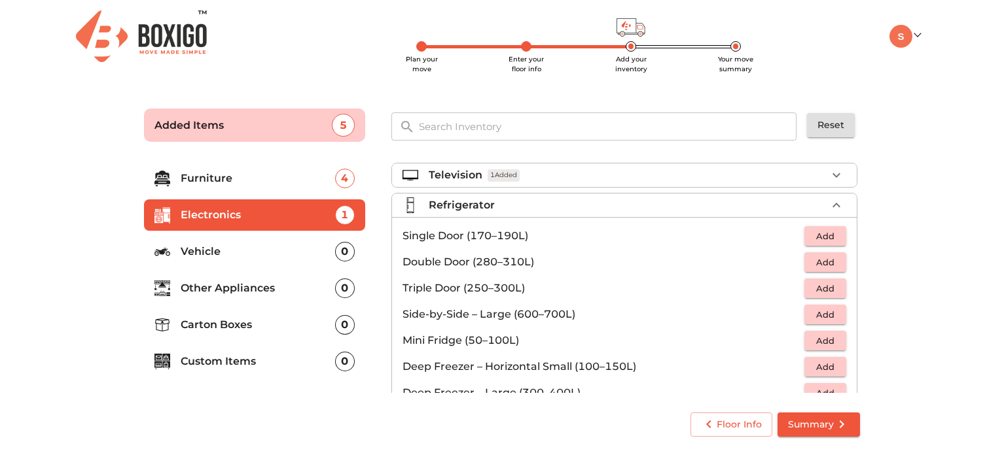
click at [579, 234] on p "Single Door (170–190L)" at bounding box center [603, 236] width 402 height 16
click at [813, 230] on span "Add" at bounding box center [825, 236] width 29 height 15
click at [828, 205] on icon "button" at bounding box center [836, 206] width 16 height 16
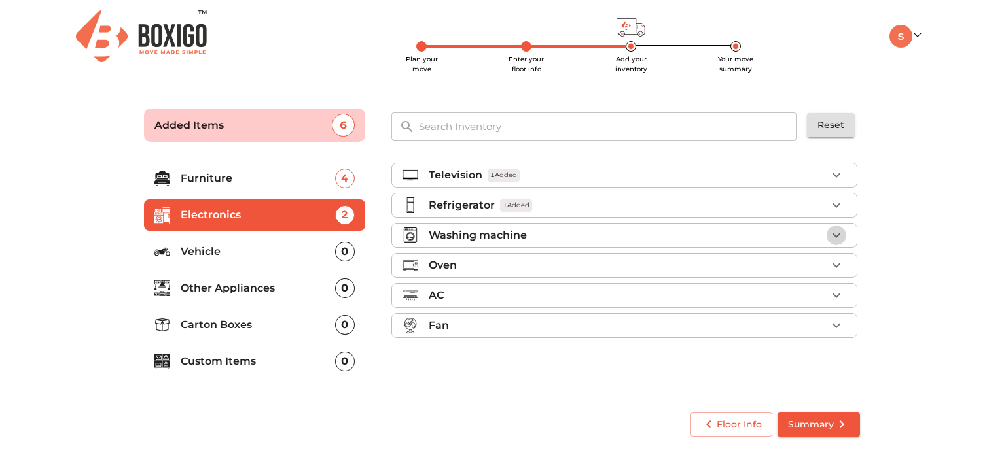
click at [839, 234] on icon "button" at bounding box center [836, 236] width 8 height 5
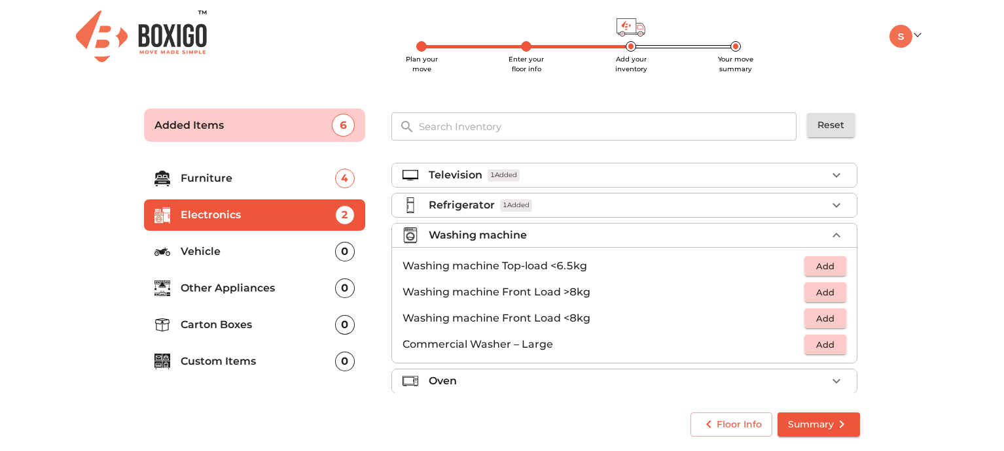
click at [604, 264] on p "Washing machine Top-load <6.5kg" at bounding box center [603, 266] width 402 height 16
click at [811, 259] on span "Add" at bounding box center [825, 266] width 29 height 15
click at [828, 232] on icon "button" at bounding box center [836, 236] width 16 height 16
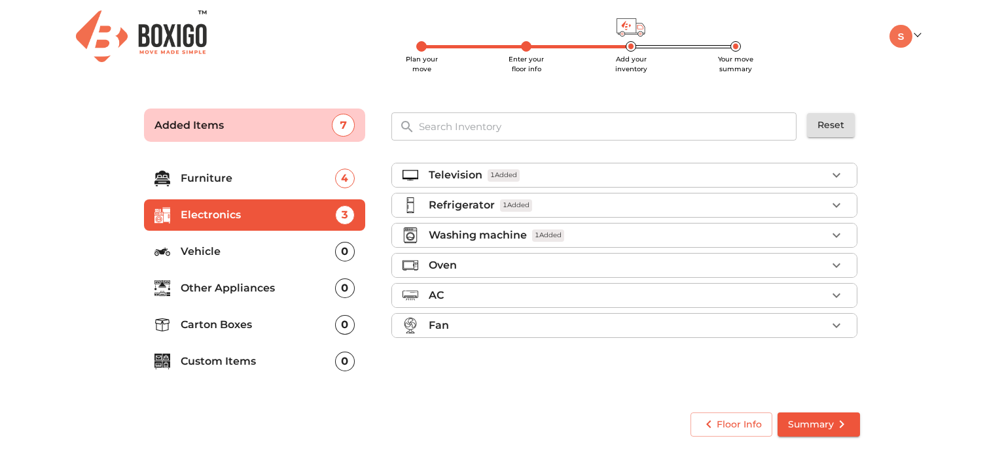
click at [837, 328] on icon "button" at bounding box center [836, 326] width 16 height 16
click at [834, 327] on icon "button" at bounding box center [836, 326] width 16 height 16
click at [253, 251] on p "Vehicle" at bounding box center [258, 252] width 154 height 16
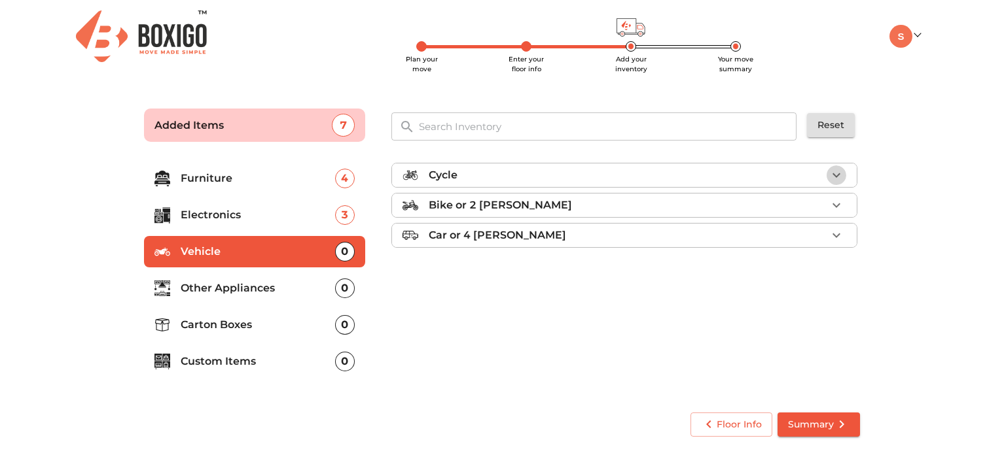
click at [840, 174] on icon "button" at bounding box center [836, 176] width 16 height 16
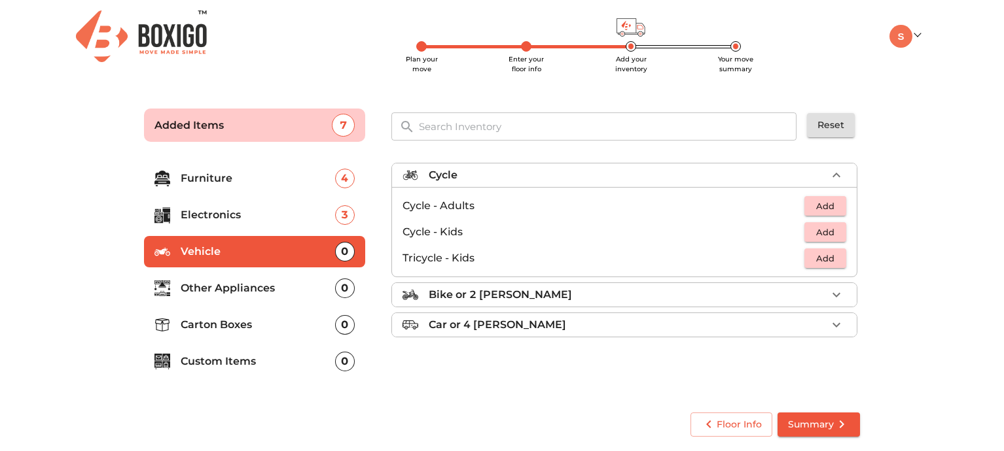
click at [824, 204] on span "Add" at bounding box center [825, 206] width 29 height 15
click at [840, 175] on icon "button" at bounding box center [836, 176] width 16 height 16
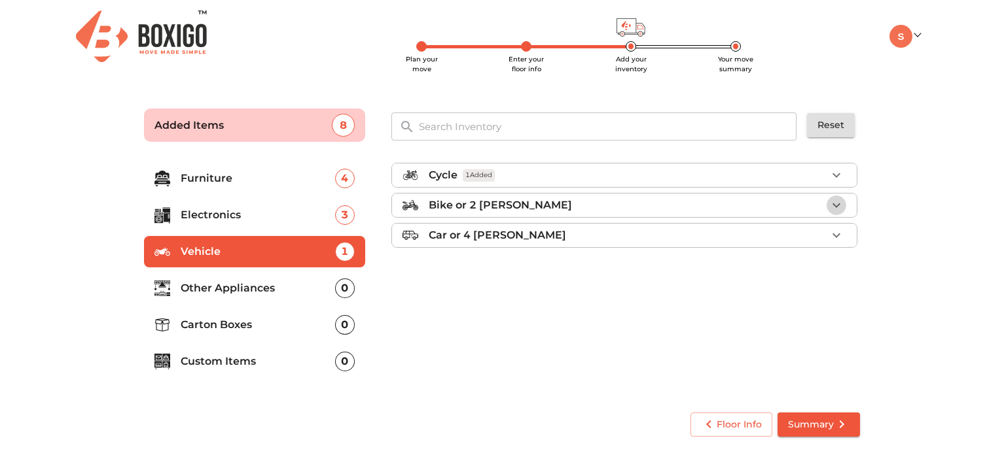
click at [836, 203] on icon "button" at bounding box center [836, 206] width 16 height 16
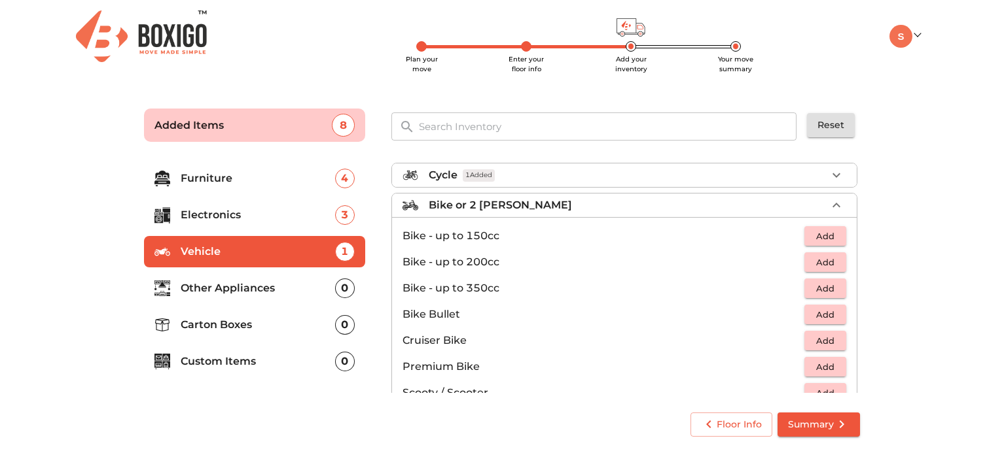
click at [832, 211] on icon "button" at bounding box center [836, 206] width 16 height 16
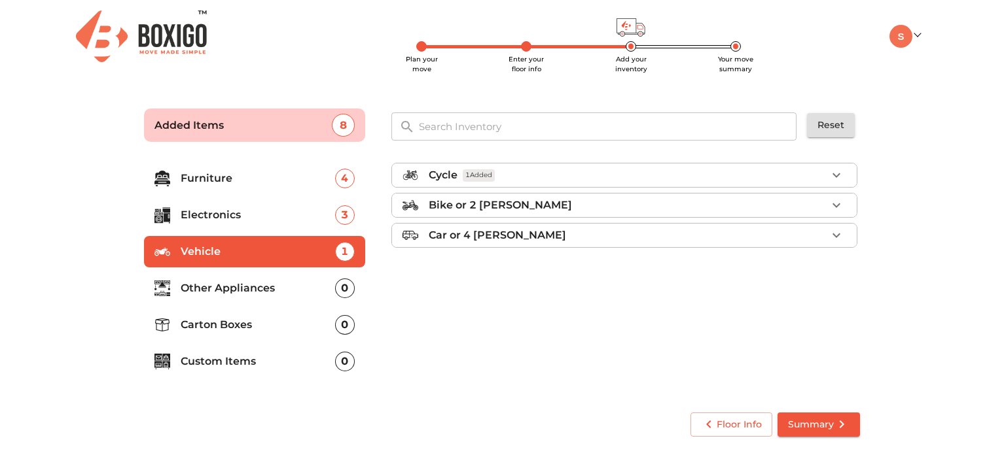
click at [295, 293] on p "Other Appliances" at bounding box center [258, 289] width 154 height 16
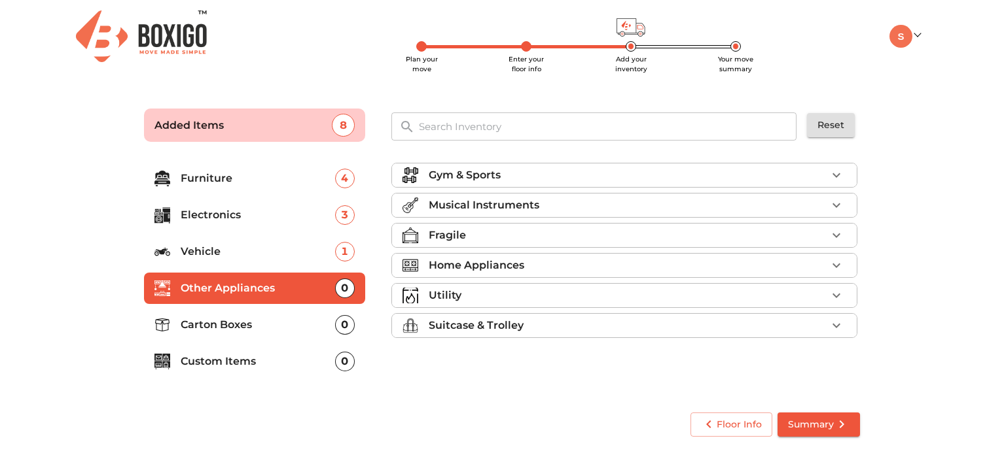
click at [841, 234] on icon "button" at bounding box center [836, 236] width 16 height 16
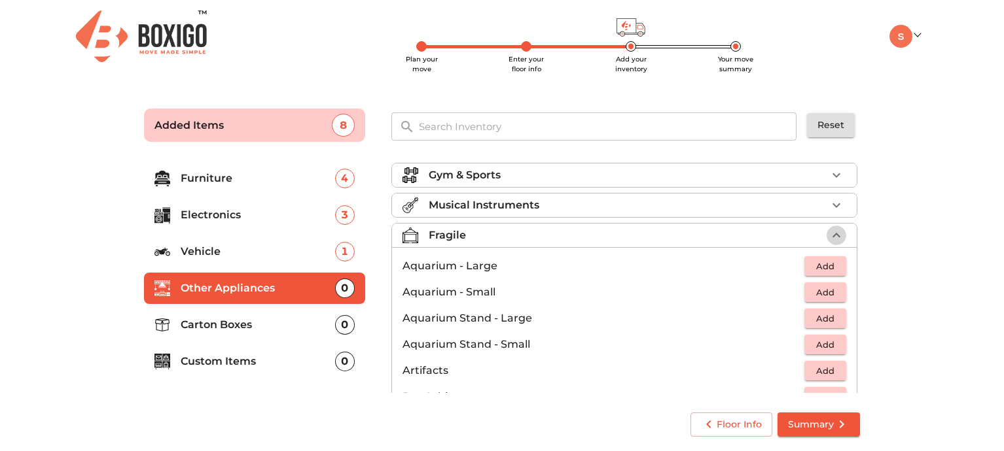
click at [828, 233] on icon "button" at bounding box center [836, 236] width 16 height 16
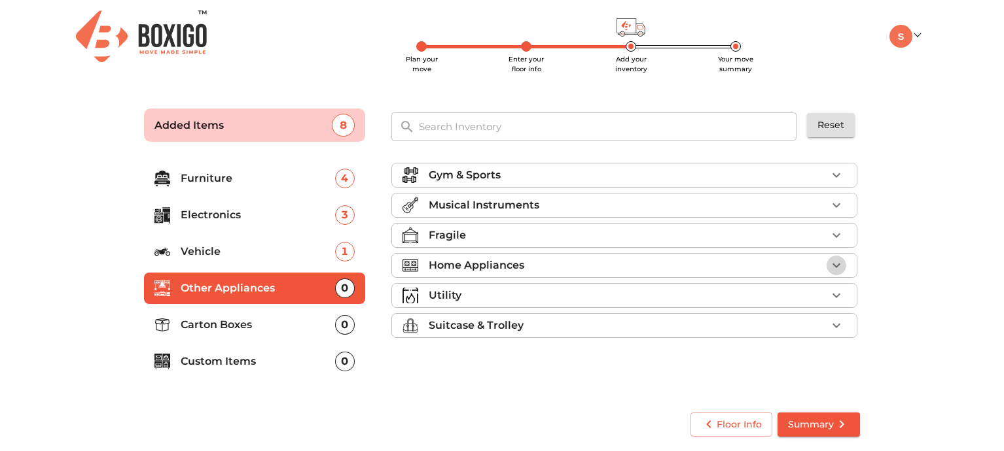
click at [836, 265] on icon "button" at bounding box center [836, 266] width 16 height 16
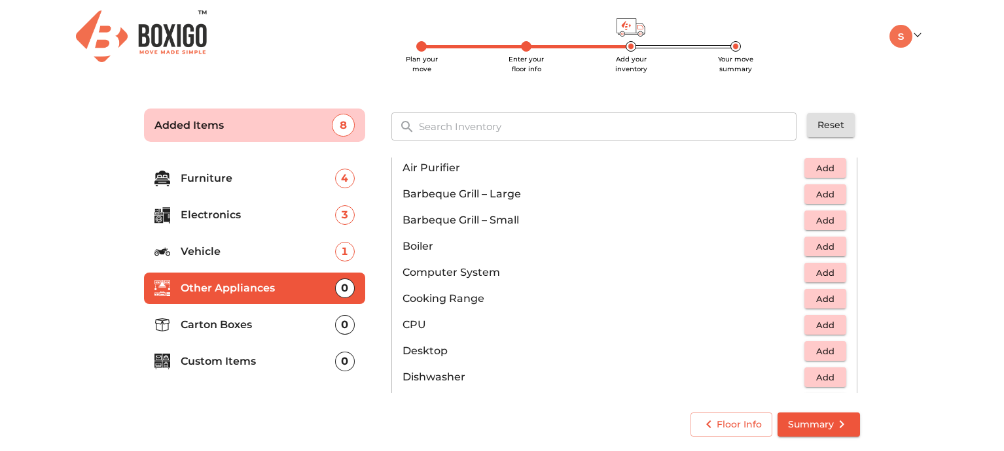
scroll to position [224, 0]
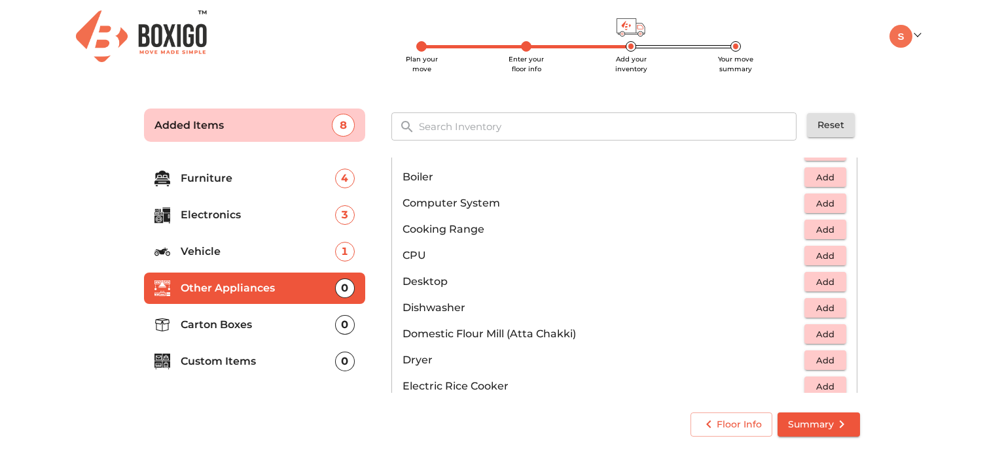
click at [820, 202] on span "Add" at bounding box center [825, 203] width 29 height 15
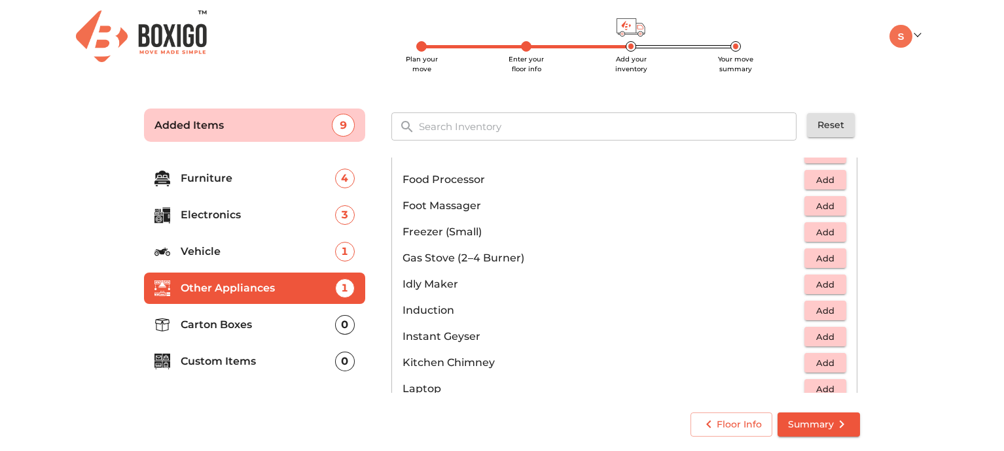
scroll to position [483, 0]
click at [822, 262] on span "Add" at bounding box center [825, 258] width 29 height 15
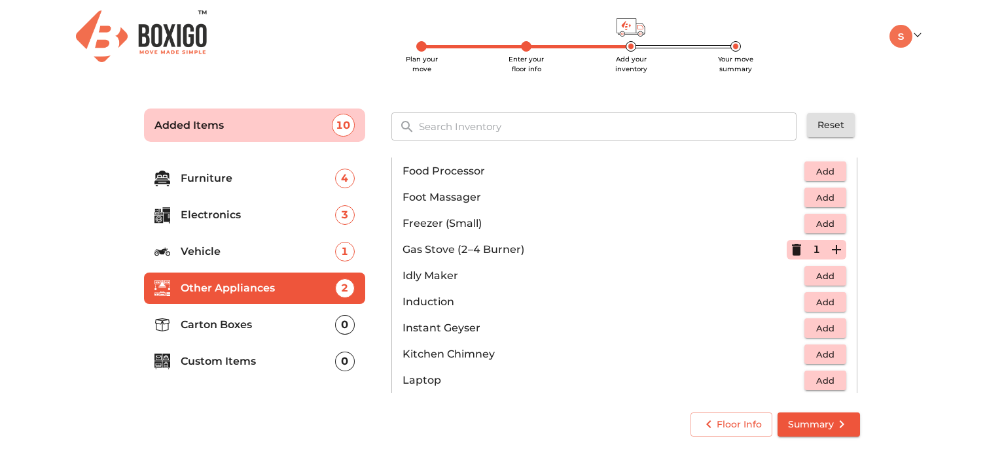
scroll to position [542, 0]
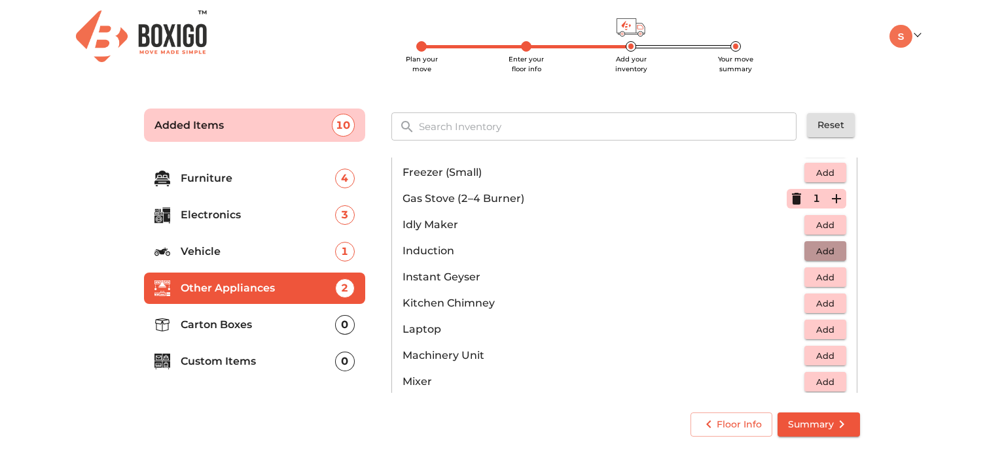
click at [826, 243] on button "Add" at bounding box center [825, 251] width 42 height 20
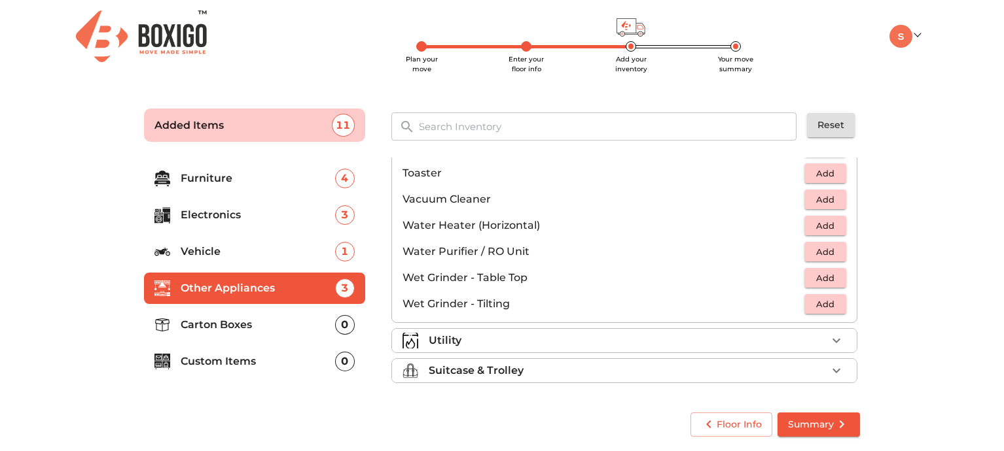
scroll to position [909, 0]
click at [828, 336] on icon "button" at bounding box center [836, 340] width 16 height 16
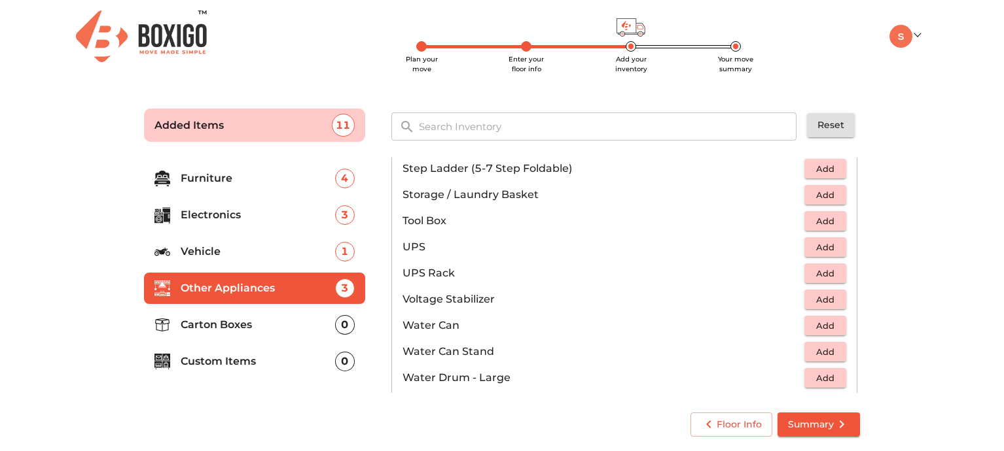
scroll to position [987, 0]
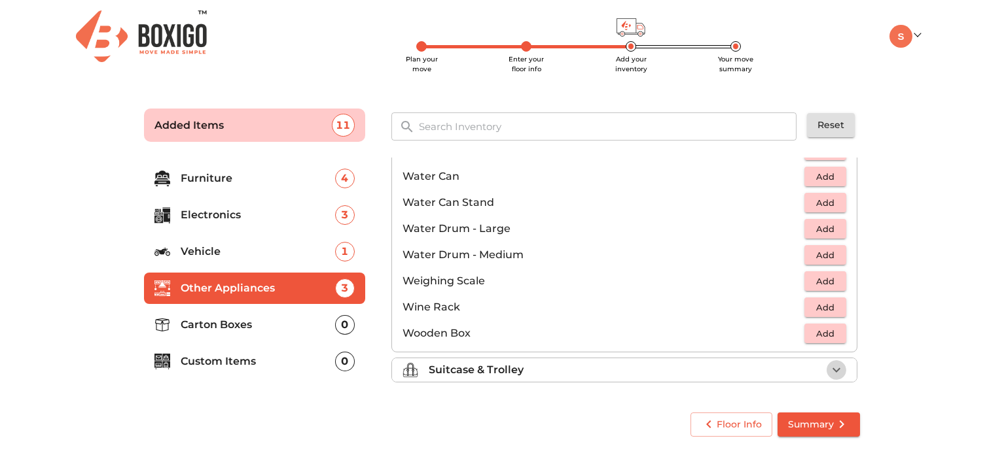
click at [828, 372] on icon "button" at bounding box center [836, 370] width 16 height 16
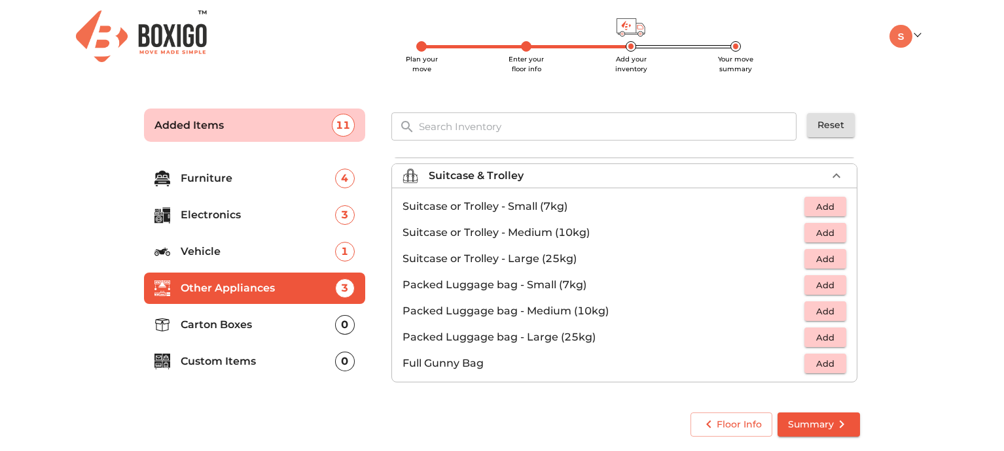
scroll to position [150, 0]
click at [226, 328] on p "Carton Boxes" at bounding box center [258, 325] width 154 height 16
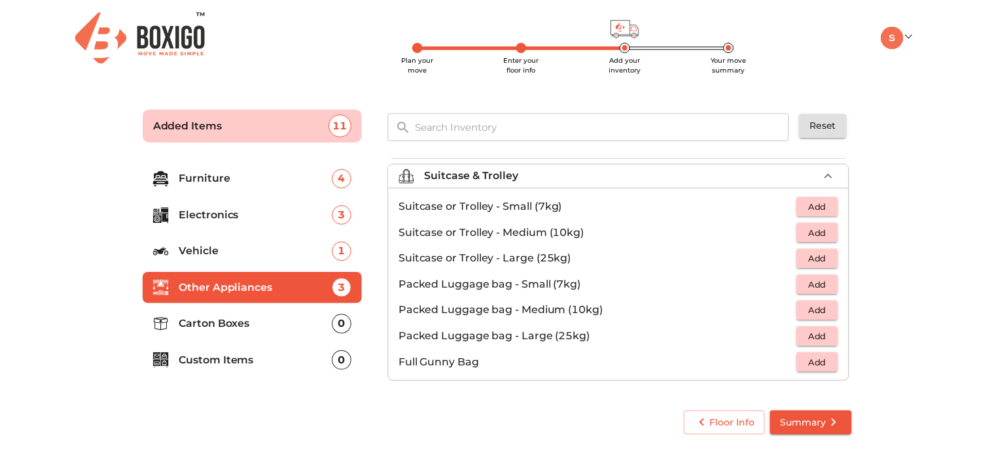
scroll to position [0, 0]
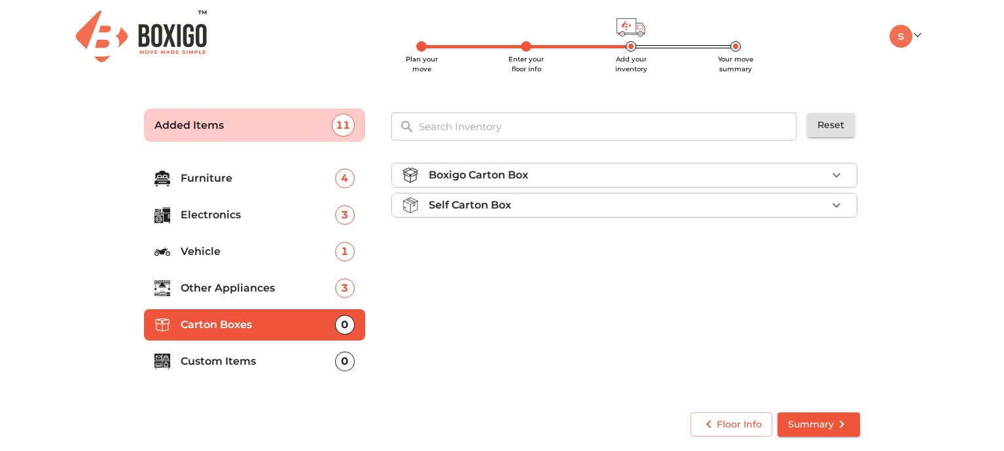
click at [836, 174] on icon "button" at bounding box center [836, 176] width 16 height 16
click at [832, 243] on icon "button" at bounding box center [836, 243] width 16 height 16
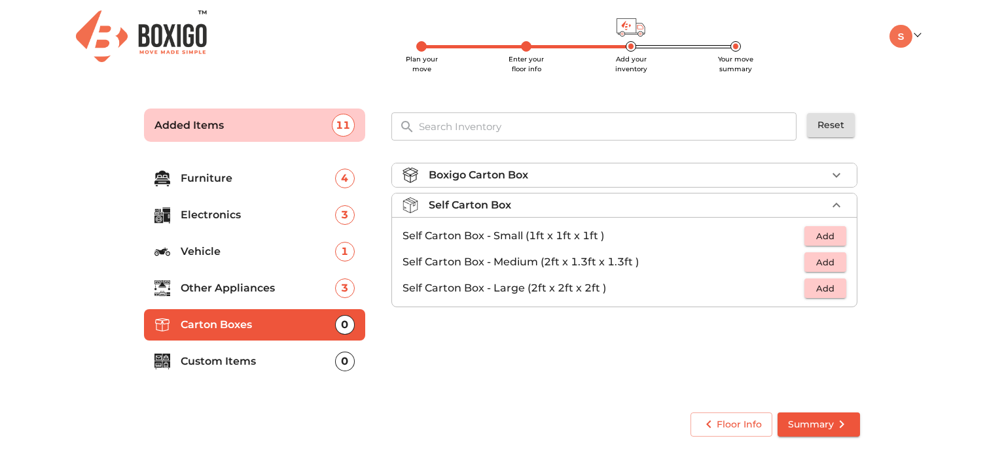
click at [605, 342] on div "Boxigo Carton Box Self Carton Box Self Carton Box - Small (1ft x 1ft x 1ft ) Ad…" at bounding box center [625, 275] width 479 height 247
click at [813, 287] on span "Add" at bounding box center [825, 288] width 29 height 15
click at [836, 288] on icon "button" at bounding box center [836, 288] width 9 height 9
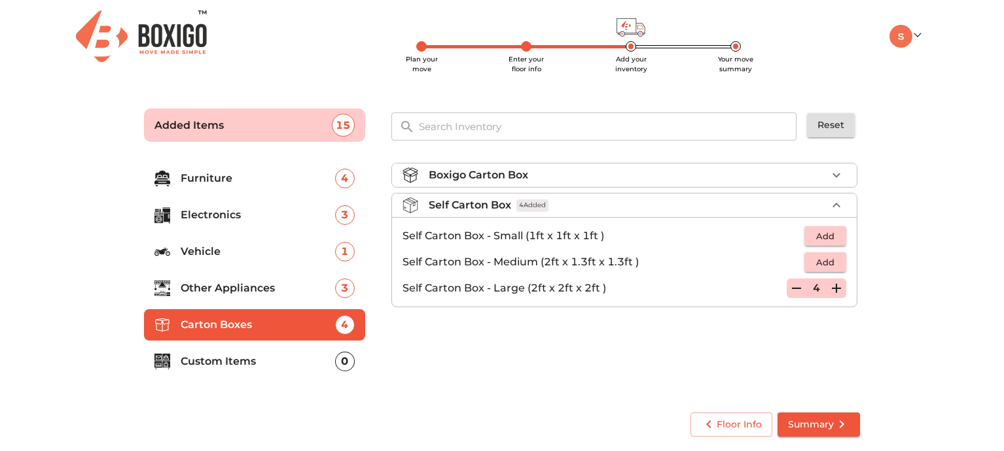
click at [836, 288] on icon "button" at bounding box center [836, 288] width 9 height 9
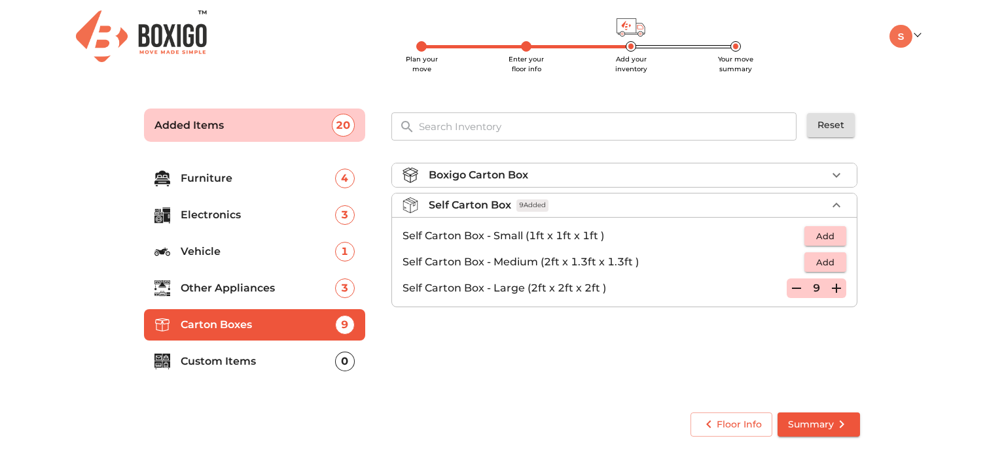
click at [836, 288] on icon "button" at bounding box center [836, 288] width 9 height 9
click at [243, 364] on p "Custom Items" at bounding box center [258, 362] width 154 height 16
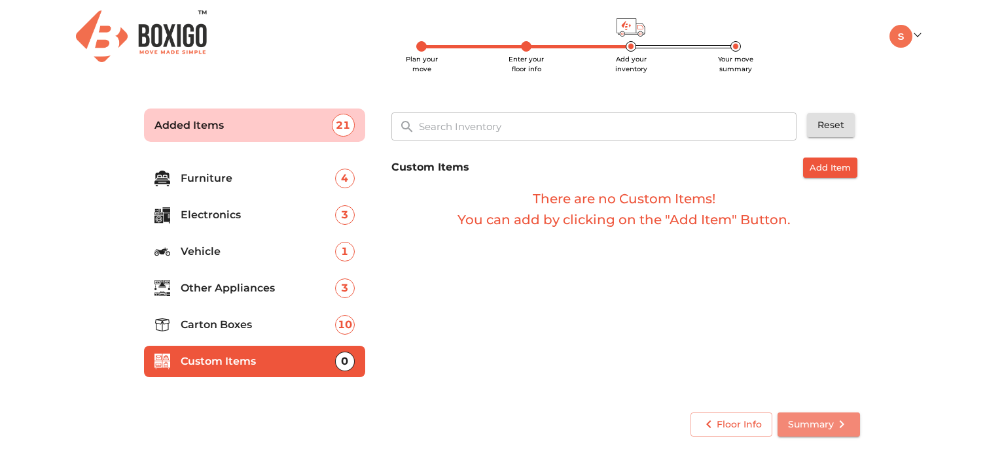
click at [825, 426] on span "Summary" at bounding box center [819, 425] width 62 height 16
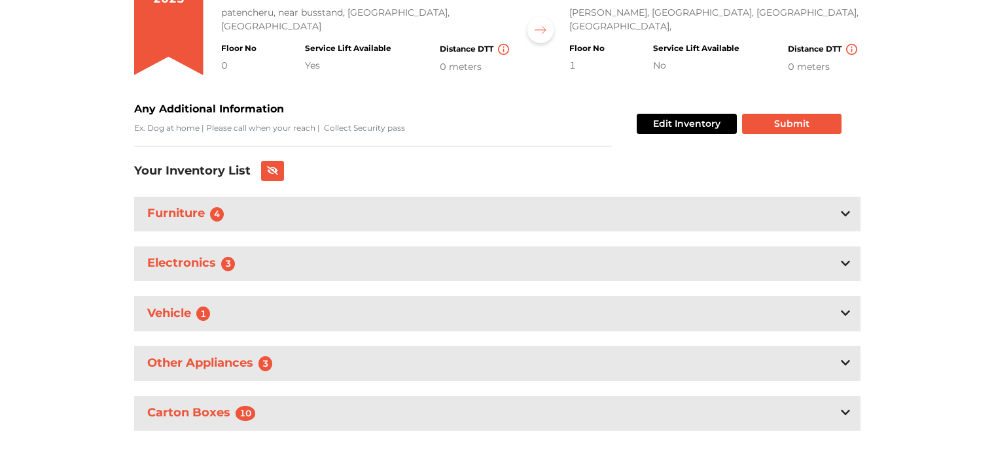
scroll to position [207, 0]
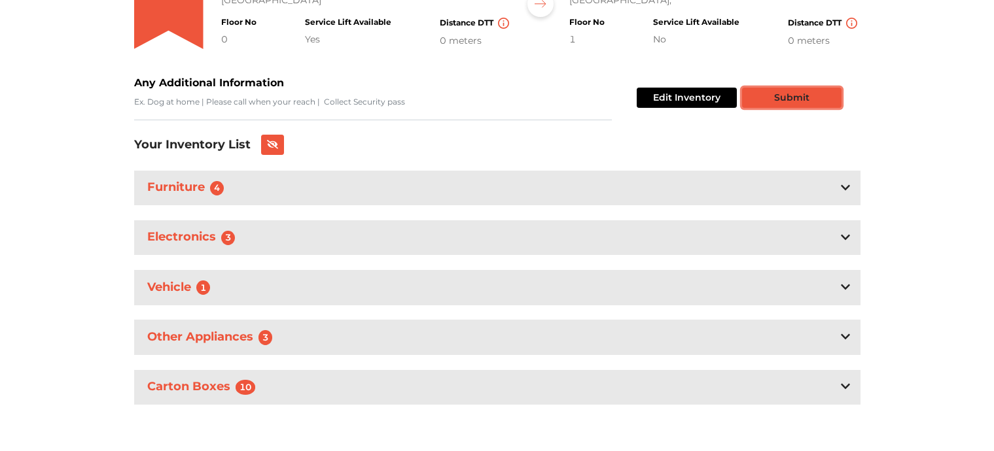
click at [795, 97] on button "Submit" at bounding box center [791, 98] width 99 height 20
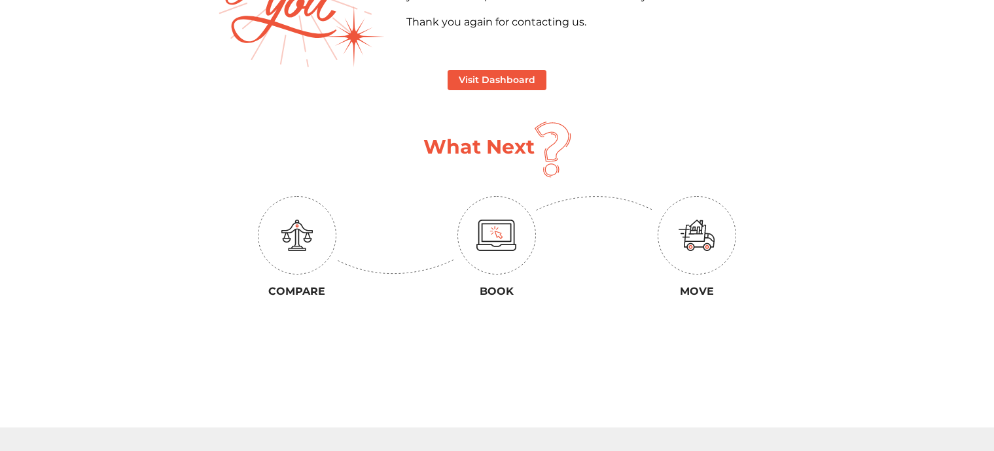
scroll to position [190, 0]
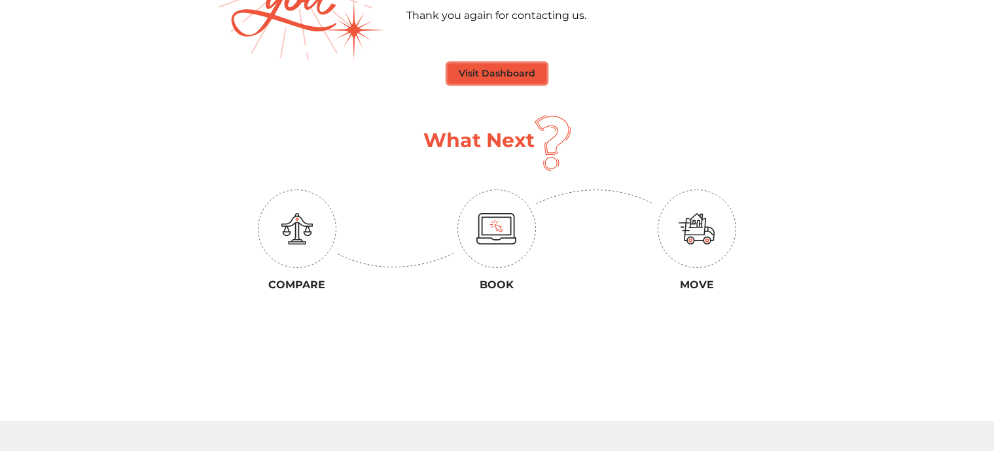
click at [504, 69] on button "Visit Dashboard" at bounding box center [497, 73] width 99 height 20
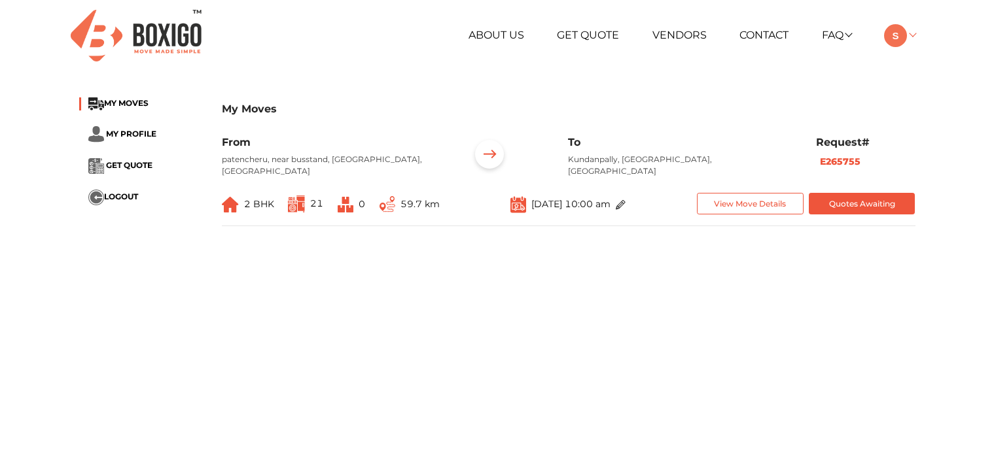
click at [906, 34] on img at bounding box center [895, 35] width 23 height 23
click at [255, 353] on main "My Moves MY MOVES MY PROFILE GET QUOTE LOGOUT My Moves From patencheru, near bu…" at bounding box center [497, 323] width 994 height 471
click at [136, 135] on span "MY PROFILE" at bounding box center [131, 134] width 50 height 10
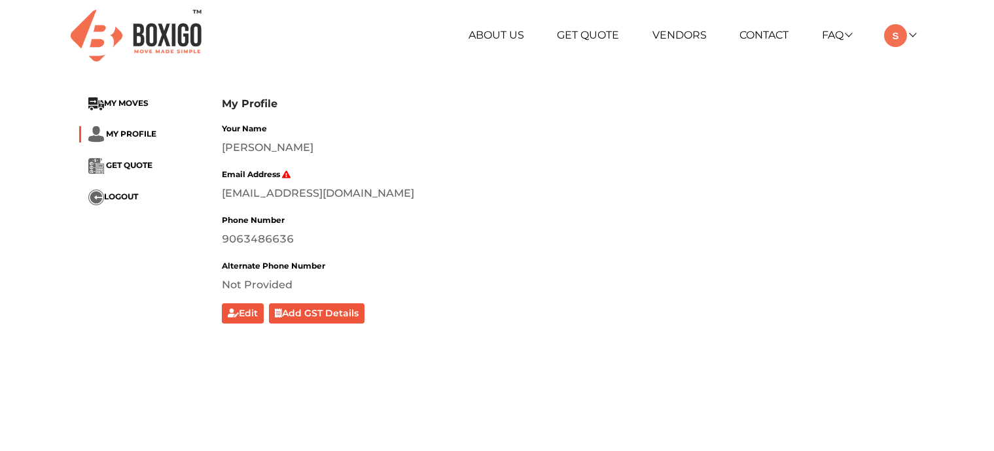
click at [116, 170] on li "GET QUOTE" at bounding box center [140, 166] width 123 height 16
click at [117, 166] on span "GET QUOTE" at bounding box center [129, 165] width 46 height 10
